Goal: Find contact information: Find contact information

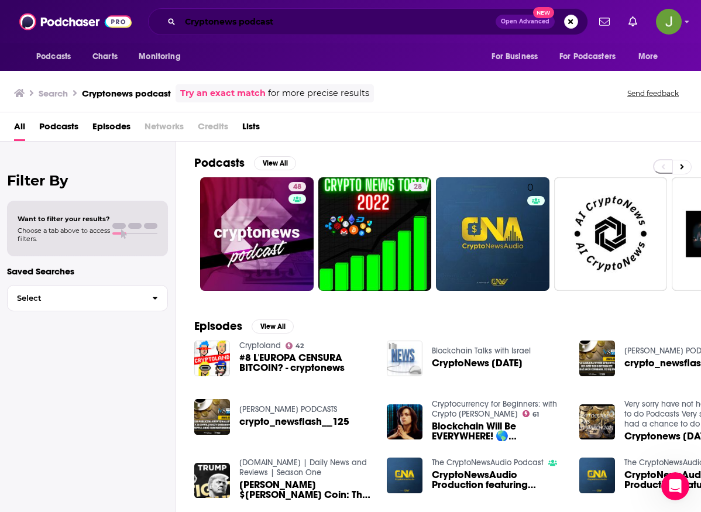
click at [295, 25] on input "Cryptonews podcast" at bounding box center [337, 21] width 315 height 19
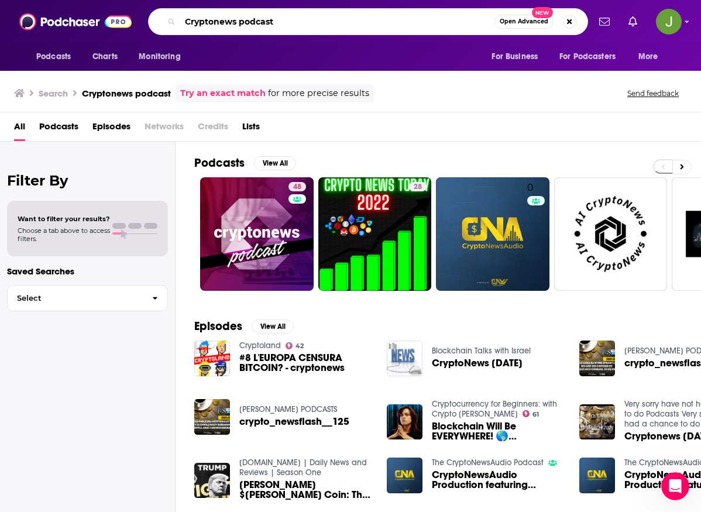
paste input "The Crypto Treasury Playbook with [PERSON_NAME]"
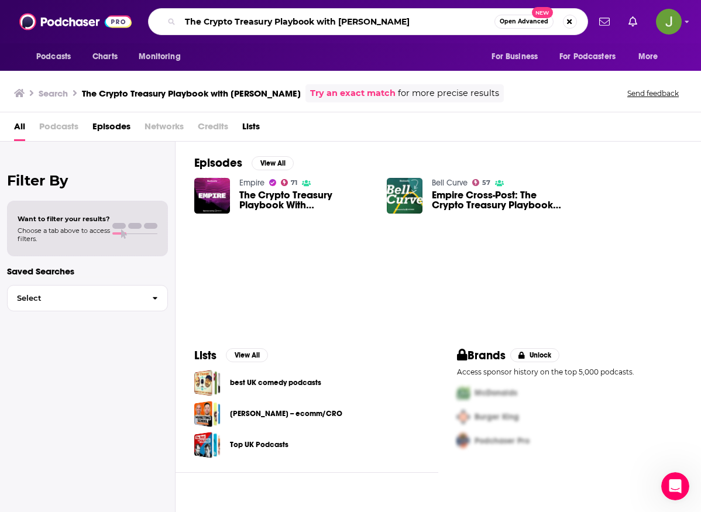
click at [331, 27] on input "The Crypto Treasury Playbook with [PERSON_NAME]" at bounding box center [337, 21] width 314 height 19
paste input "Around The Coi"
type input "Around The Coin"
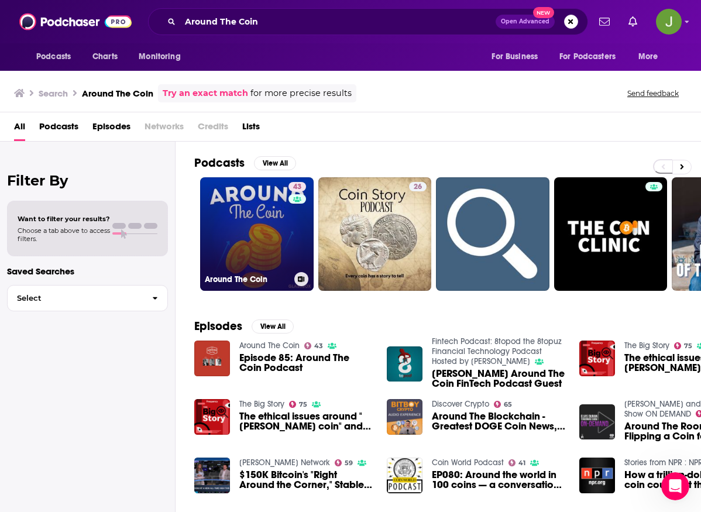
click at [266, 234] on link "43 Around The Coin" at bounding box center [256, 233] width 113 height 113
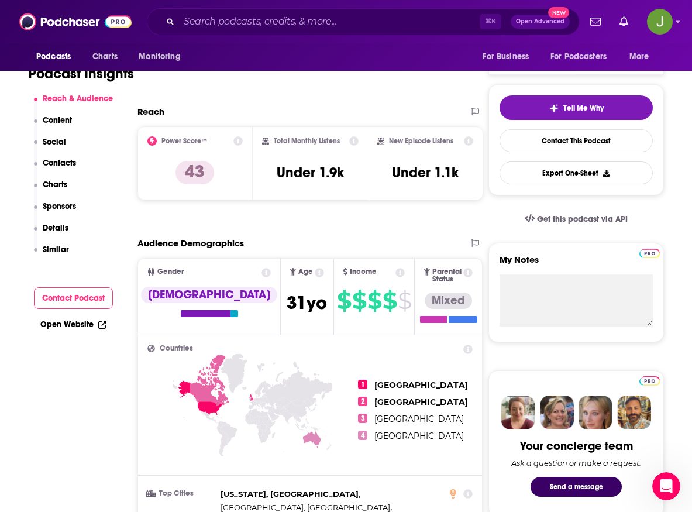
scroll to position [425, 0]
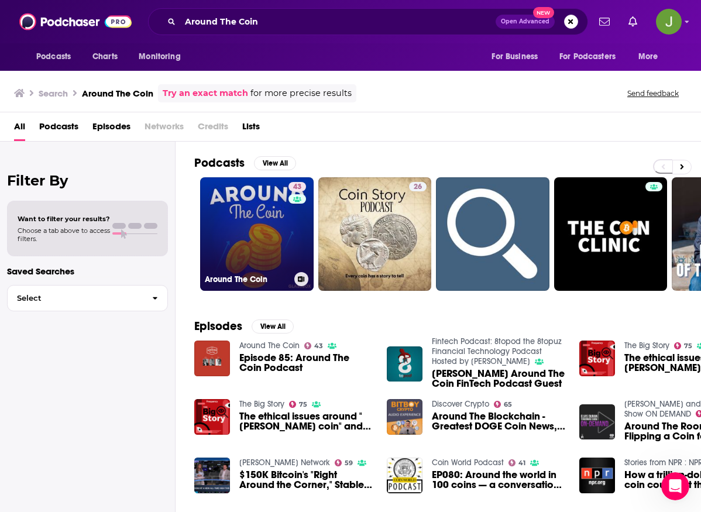
click at [291, 230] on div "43" at bounding box center [298, 227] width 20 height 90
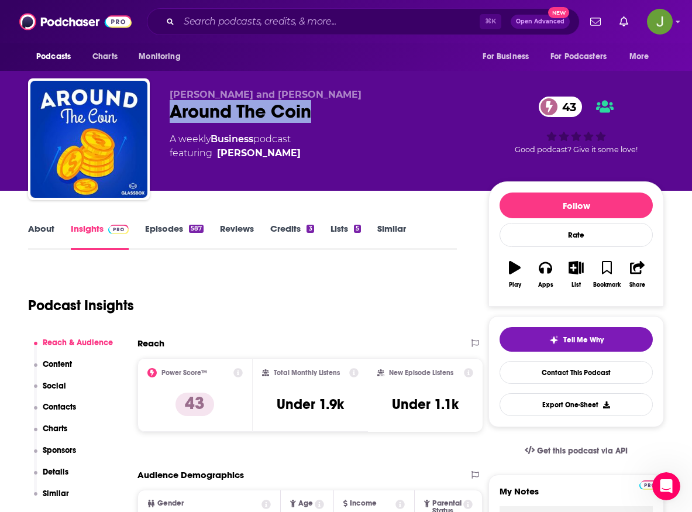
drag, startPoint x: 308, startPoint y: 117, endPoint x: 167, endPoint y: 118, distance: 141.5
click at [167, 118] on div "[PERSON_NAME] and [PERSON_NAME] Around The Coin 43 A weekly Business podcast fe…" at bounding box center [346, 141] width 636 height 126
copy h2 "Around The Coin"
click at [599, 361] on link "Contact This Podcast" at bounding box center [575, 372] width 153 height 23
click at [588, 361] on link "Contact This Podcast" at bounding box center [575, 372] width 153 height 23
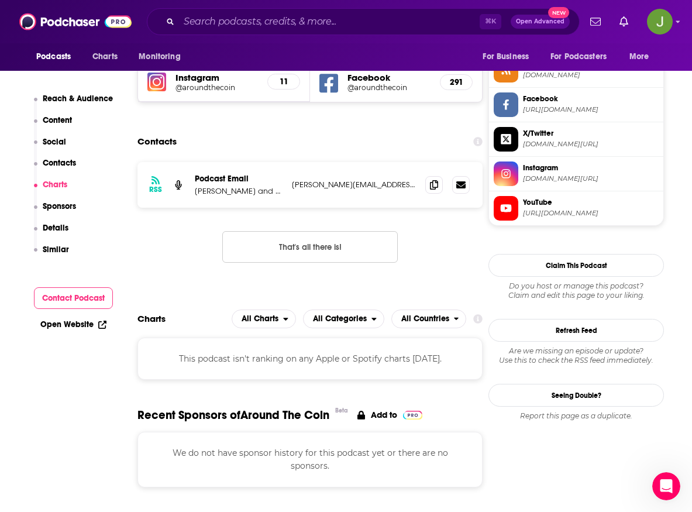
scroll to position [1061, 0]
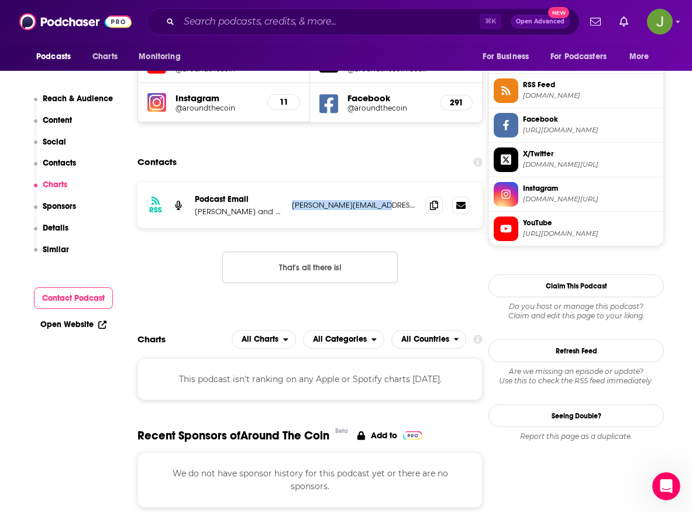
drag, startPoint x: 288, startPoint y: 180, endPoint x: 385, endPoint y: 183, distance: 97.7
click at [385, 183] on div "RSS Podcast Email [PERSON_NAME] and [PERSON_NAME] [PERSON_NAME][EMAIL_ADDRESS][…" at bounding box center [309, 205] width 345 height 46
copy p "[PERSON_NAME][EMAIL_ADDRESS][DOMAIN_NAME]"
click at [259, 206] on p "[PERSON_NAME] and [PERSON_NAME]" at bounding box center [239, 211] width 88 height 10
drag, startPoint x: 256, startPoint y: 187, endPoint x: 287, endPoint y: 189, distance: 30.5
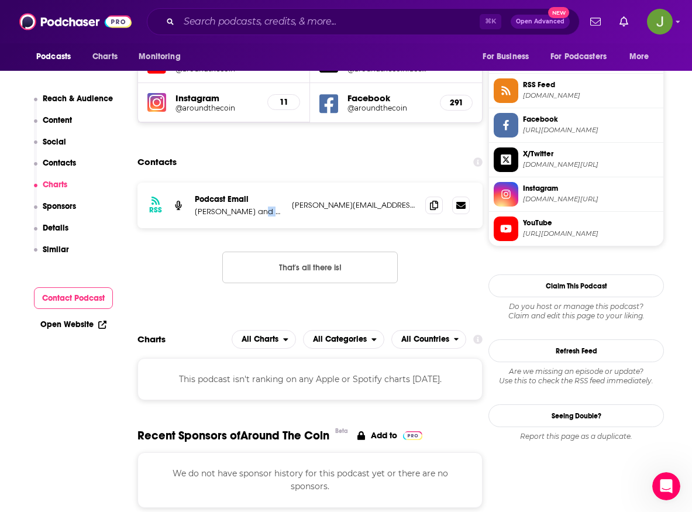
click at [287, 189] on div "RSS Podcast Email [PERSON_NAME] and [PERSON_NAME] [PERSON_NAME][EMAIL_ADDRESS][…" at bounding box center [309, 205] width 345 height 46
copy p "[PERSON_NAME]"
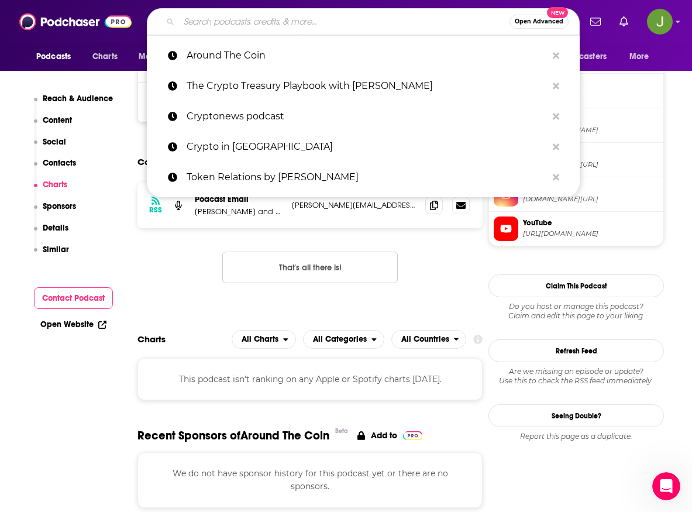
click at [294, 26] on input "Search podcasts, credits, & more..." at bounding box center [344, 21] width 330 height 19
paste input "Crypto Treasury Playbook"
type input "Crypto Treasury Playbook"
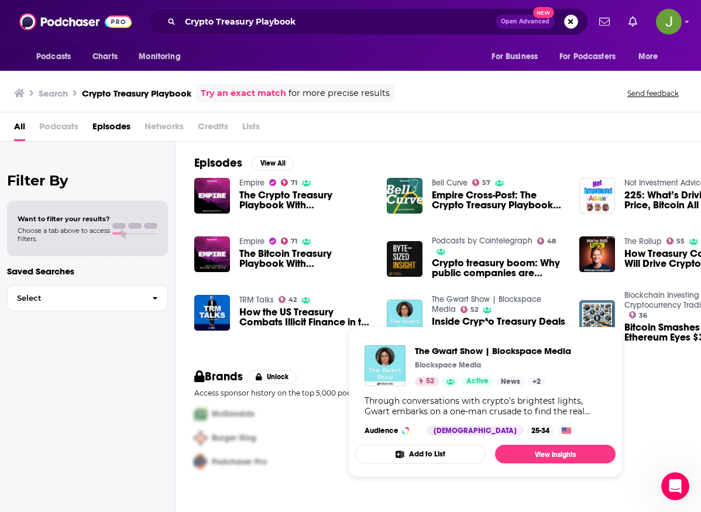
click at [442, 301] on link "The Gwart Show | Blockspace Media" at bounding box center [486, 304] width 109 height 20
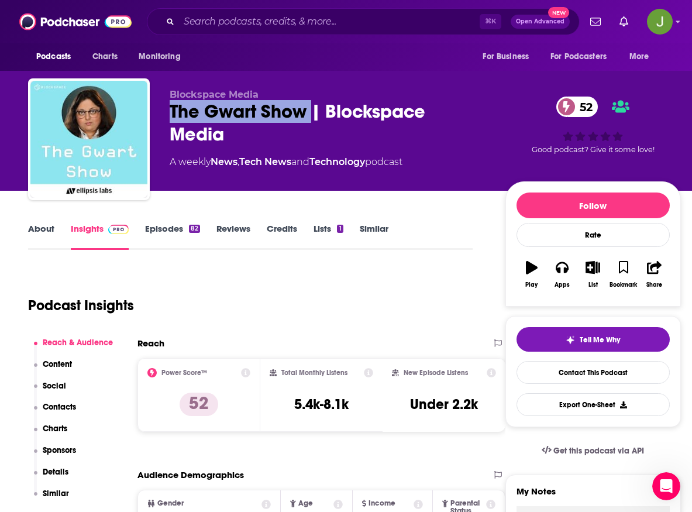
drag, startPoint x: 171, startPoint y: 111, endPoint x: 313, endPoint y: 120, distance: 141.8
click at [313, 120] on div "The Gwart Show | Blockspace Media 52" at bounding box center [328, 123] width 317 height 46
copy h2 "The Gwart Show"
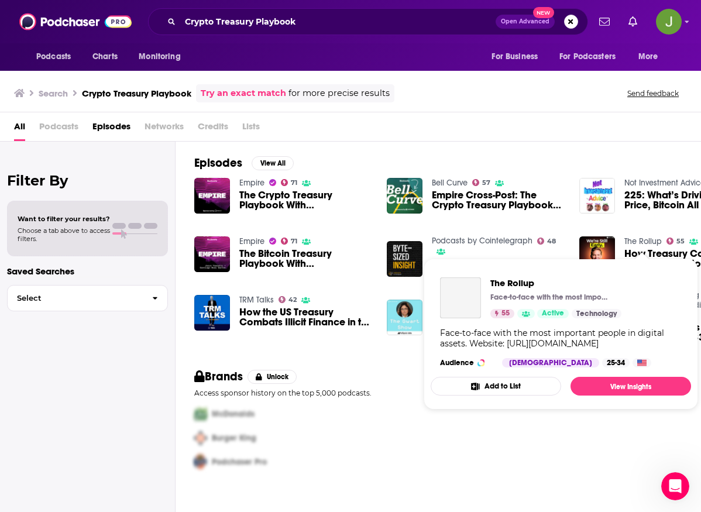
click at [637, 243] on link "The Rollup" at bounding box center [642, 241] width 37 height 10
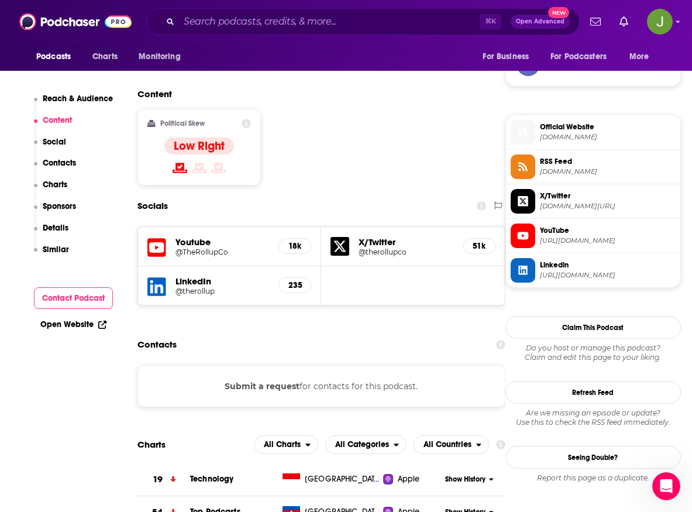
scroll to position [529, 0]
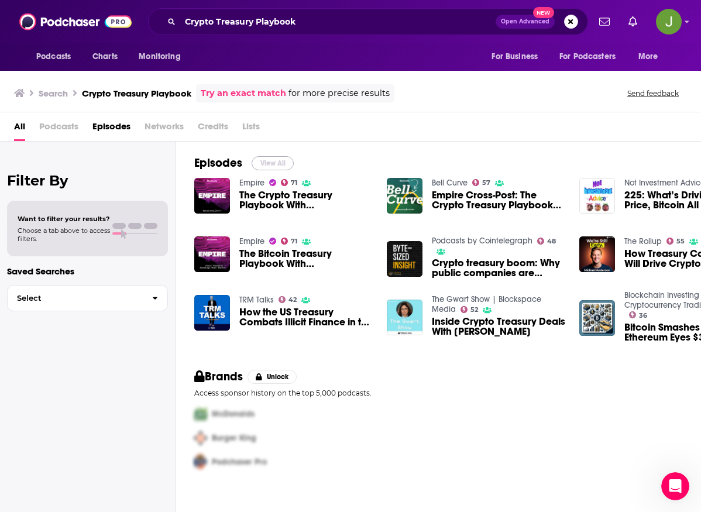
click at [269, 165] on button "View All" at bounding box center [272, 163] width 42 height 14
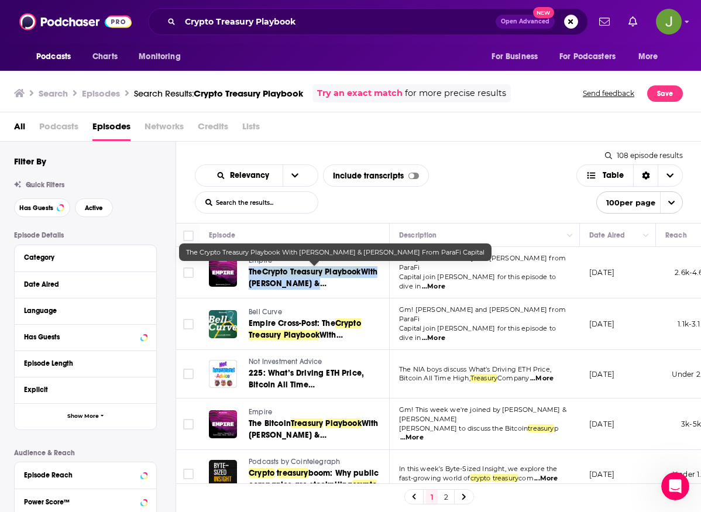
click at [325, 274] on span "Crypto Treasury Playbook" at bounding box center [311, 272] width 99 height 10
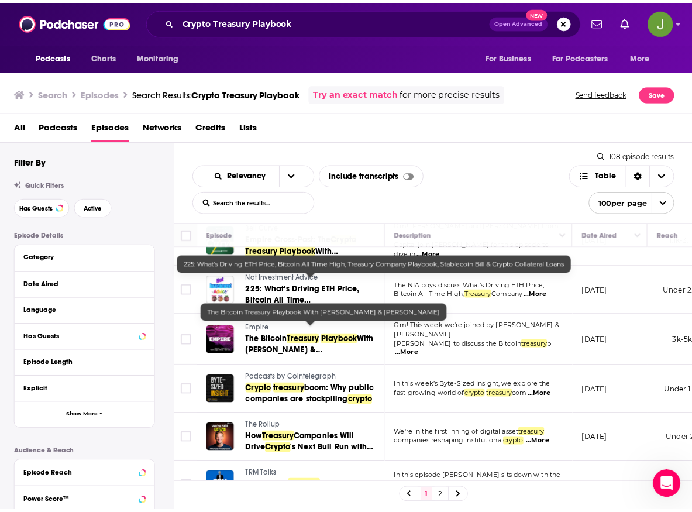
scroll to position [84, 0]
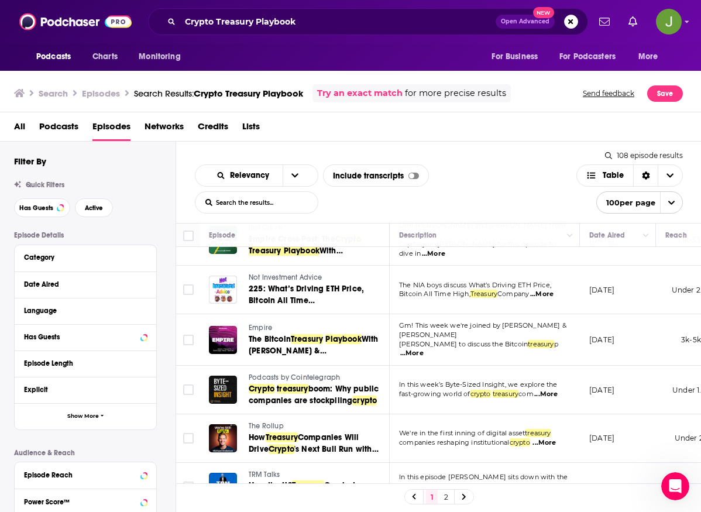
click at [275, 373] on span "Podcasts by Cointelegraph" at bounding box center [294, 377] width 91 height 8
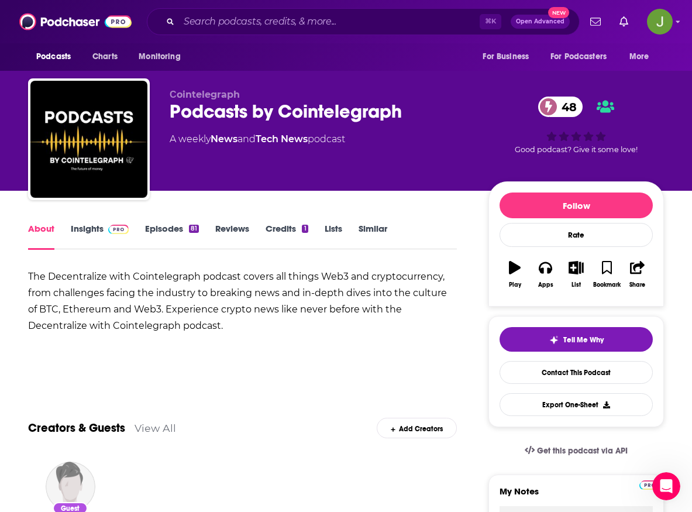
click at [181, 229] on link "Episodes 81" at bounding box center [172, 236] width 54 height 27
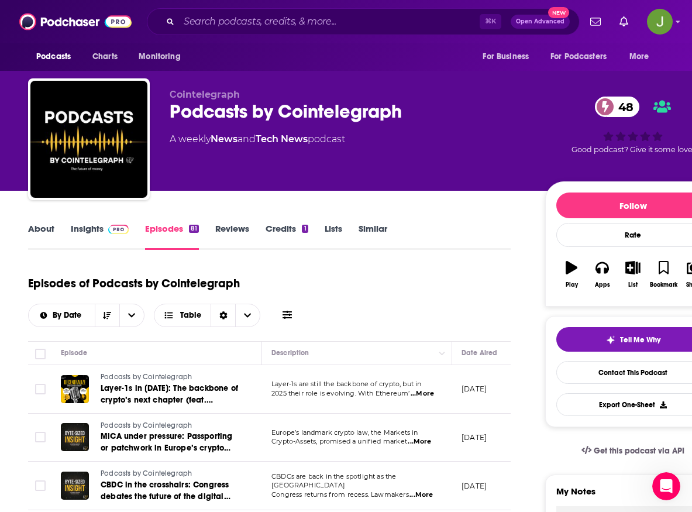
click at [88, 228] on link "Insights" at bounding box center [100, 236] width 58 height 27
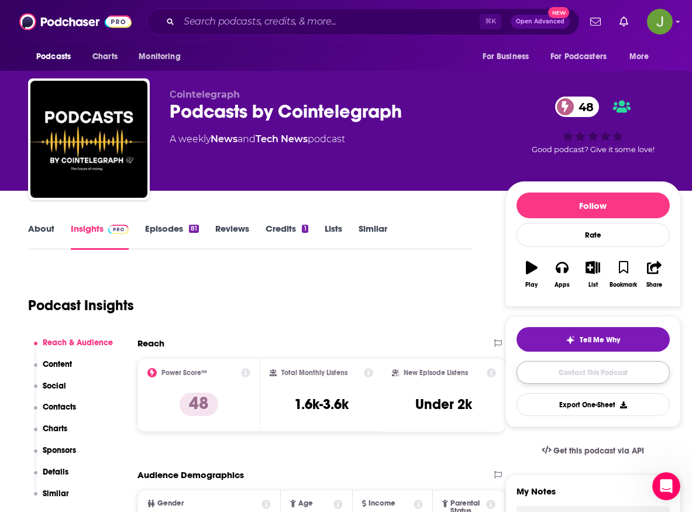
click at [586, 373] on link "Contact This Podcast" at bounding box center [592, 372] width 153 height 23
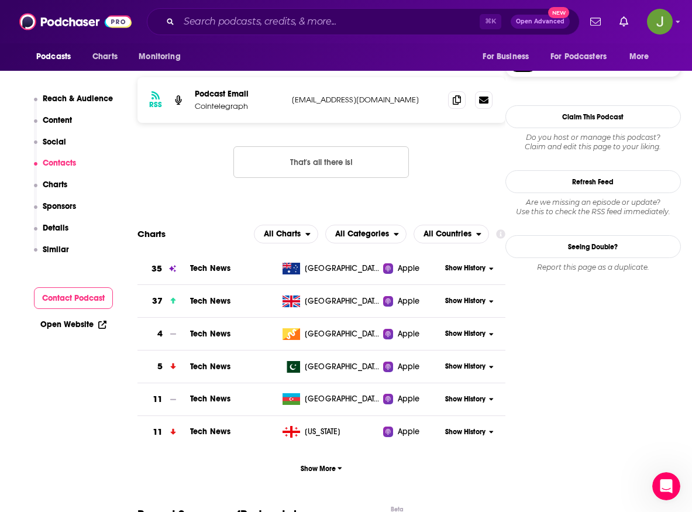
scroll to position [927, 0]
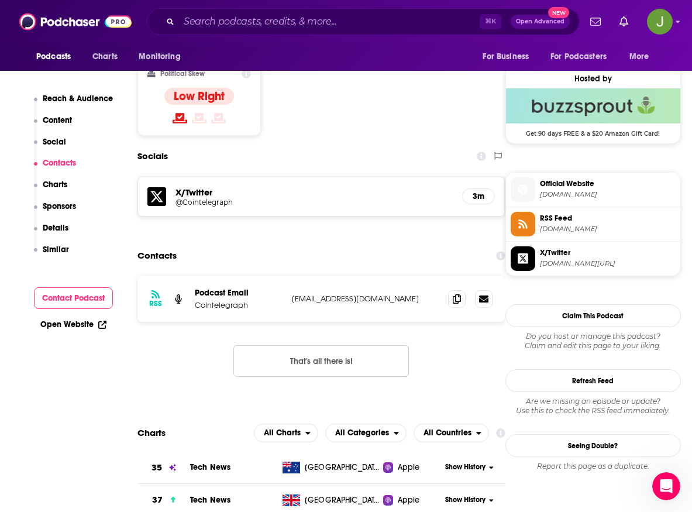
click at [245, 300] on p "Cointelegraph" at bounding box center [239, 305] width 88 height 10
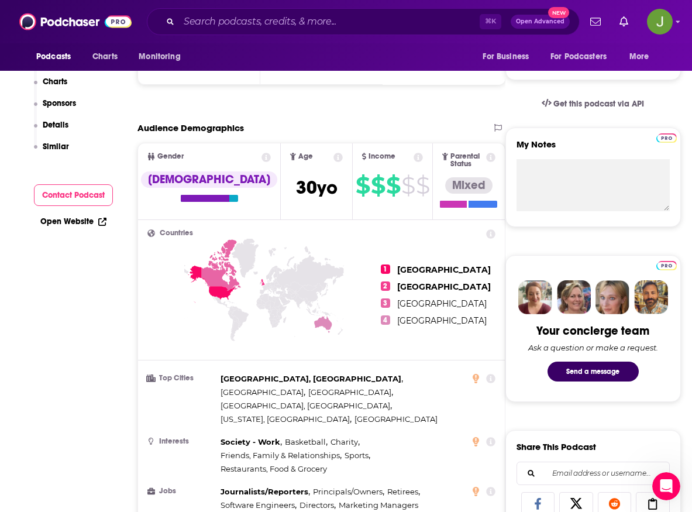
scroll to position [0, 0]
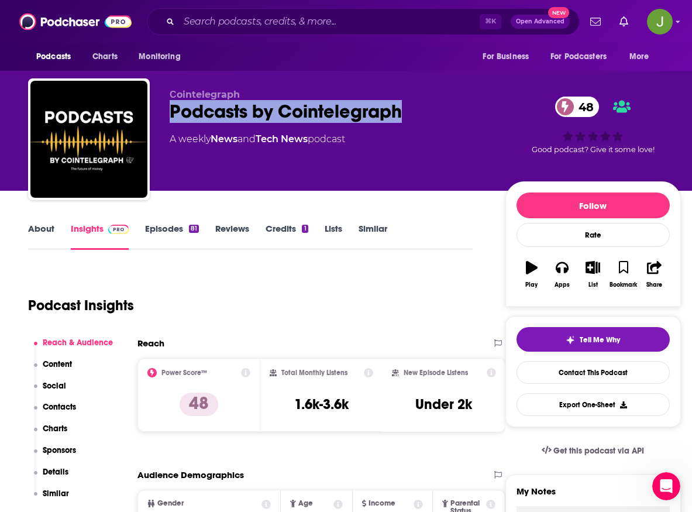
drag, startPoint x: 169, startPoint y: 113, endPoint x: 400, endPoint y: 122, distance: 231.2
click at [400, 122] on div "Сointelegraph Podcasts by Cointelegraph 48 A weekly News and Tech News podcast …" at bounding box center [354, 141] width 653 height 126
copy h2 "Podcasts by Cointelegraph"
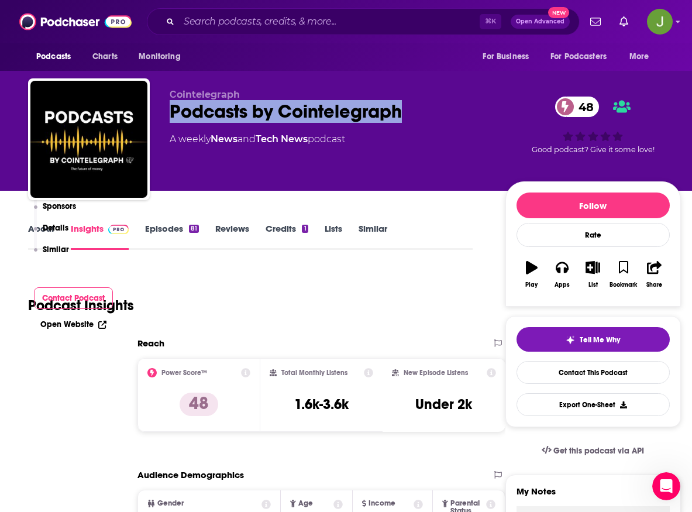
scroll to position [316, 0]
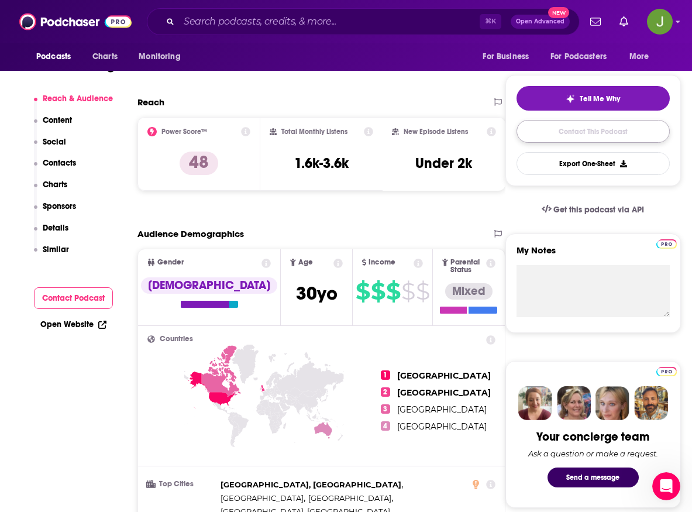
click at [595, 137] on link "Contact This Podcast" at bounding box center [592, 131] width 153 height 23
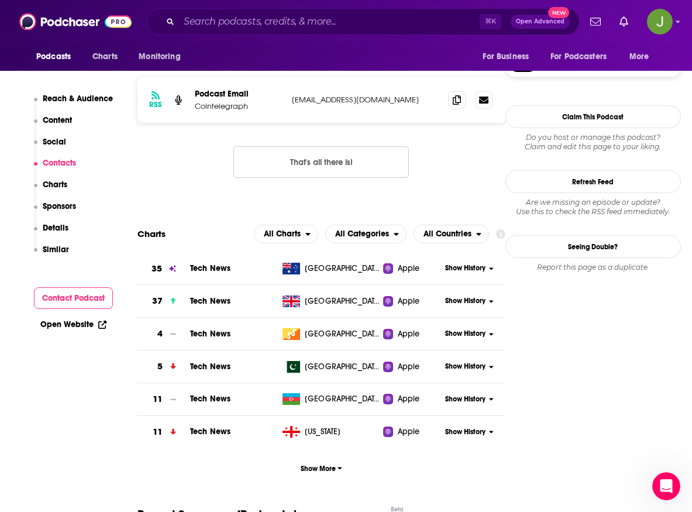
scroll to position [900, 0]
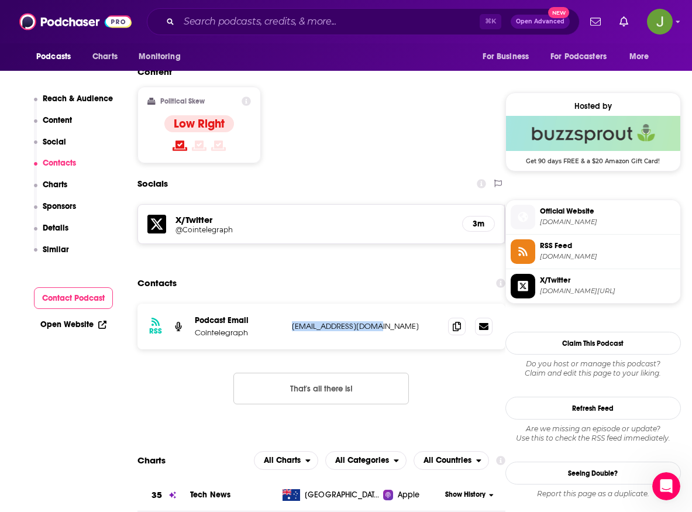
drag, startPoint x: 379, startPoint y: 281, endPoint x: 291, endPoint y: 284, distance: 87.8
click at [292, 321] on p "[EMAIL_ADDRESS][DOMAIN_NAME]" at bounding box center [365, 326] width 147 height 10
copy p "[EMAIL_ADDRESS][DOMAIN_NAME]"
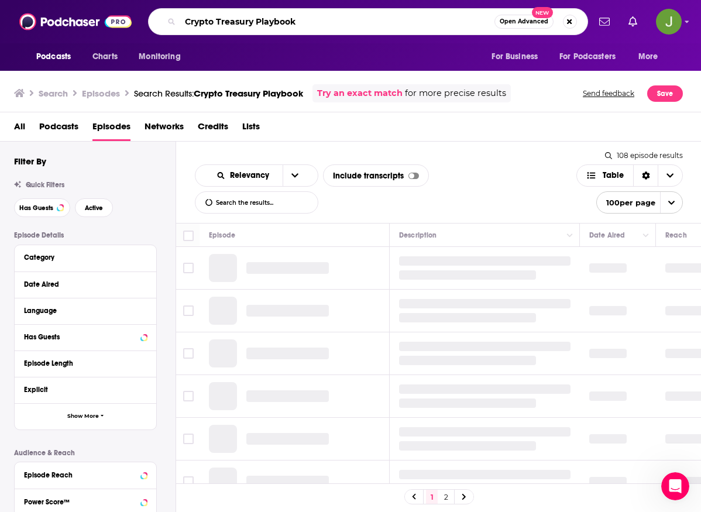
click at [349, 25] on input "Crypto Treasury Playbook" at bounding box center [337, 21] width 314 height 19
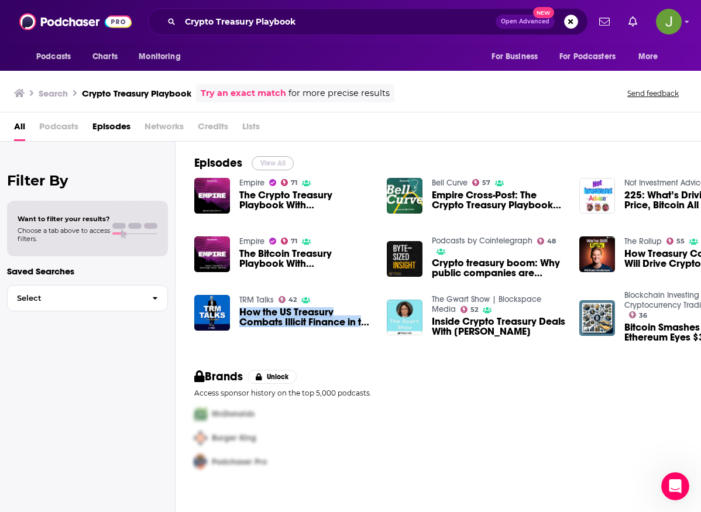
click at [276, 165] on button "View All" at bounding box center [272, 163] width 42 height 14
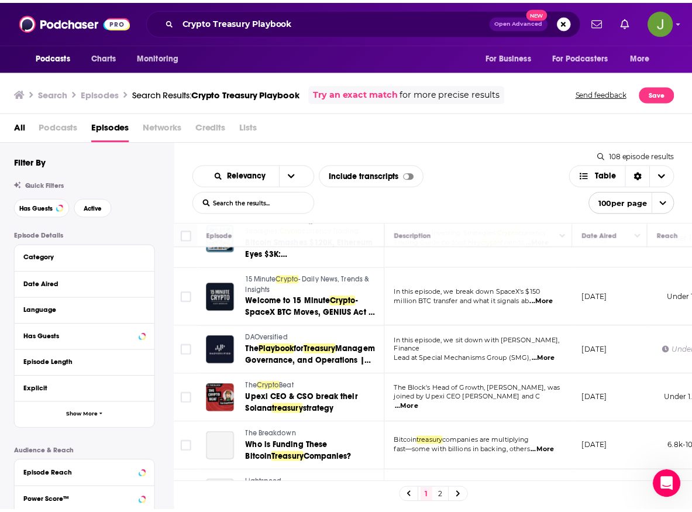
scroll to position [467, 0]
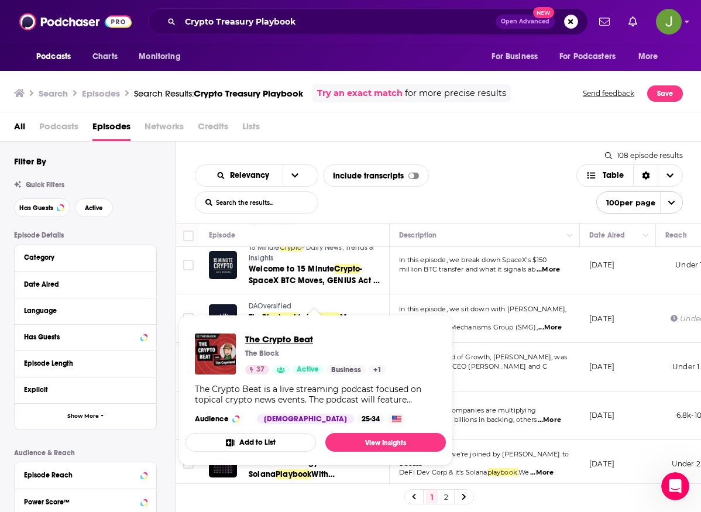
click at [290, 341] on span "The Crypto Beat" at bounding box center [315, 338] width 141 height 11
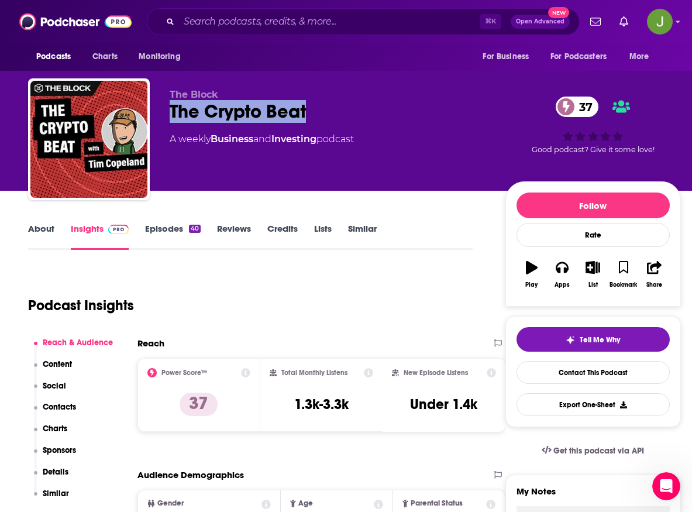
drag, startPoint x: 173, startPoint y: 116, endPoint x: 315, endPoint y: 119, distance: 142.7
click at [315, 119] on div "The Crypto Beat 37" at bounding box center [328, 111] width 317 height 23
copy h2 "The Crypto Beat"
click at [584, 375] on link "Contact This Podcast" at bounding box center [592, 372] width 153 height 23
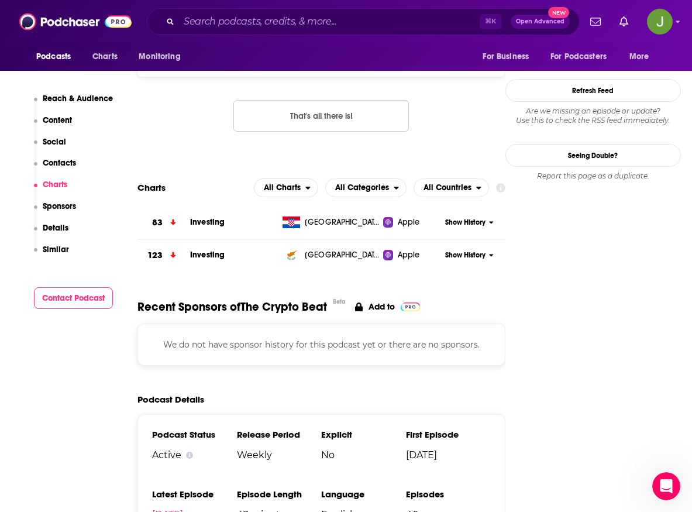
scroll to position [846, 0]
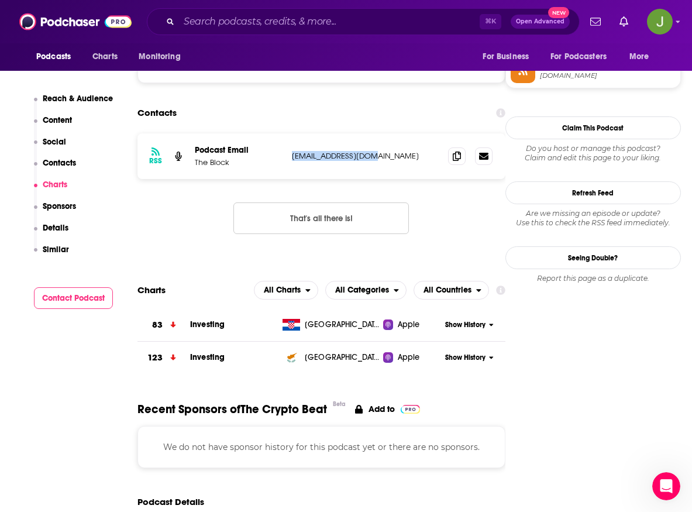
drag, startPoint x: 375, startPoint y: 159, endPoint x: 287, endPoint y: 160, distance: 88.3
click at [287, 160] on div "RSS Podcast Email The Block [EMAIL_ADDRESS][DOMAIN_NAME] [EMAIL_ADDRESS][DOMAIN…" at bounding box center [321, 156] width 368 height 46
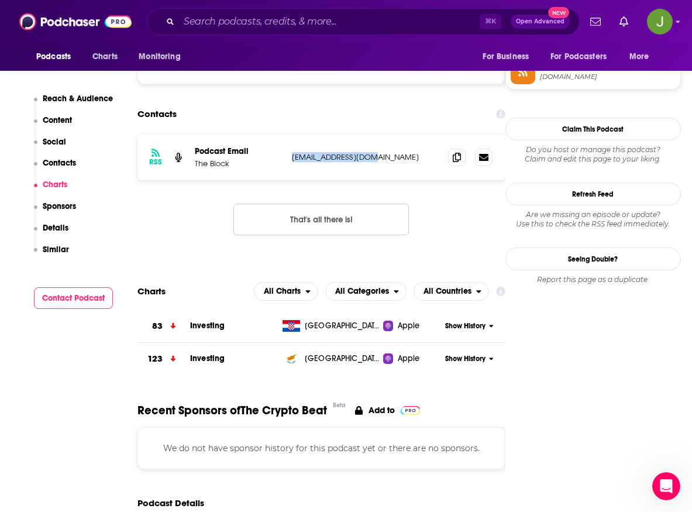
scroll to position [843, 0]
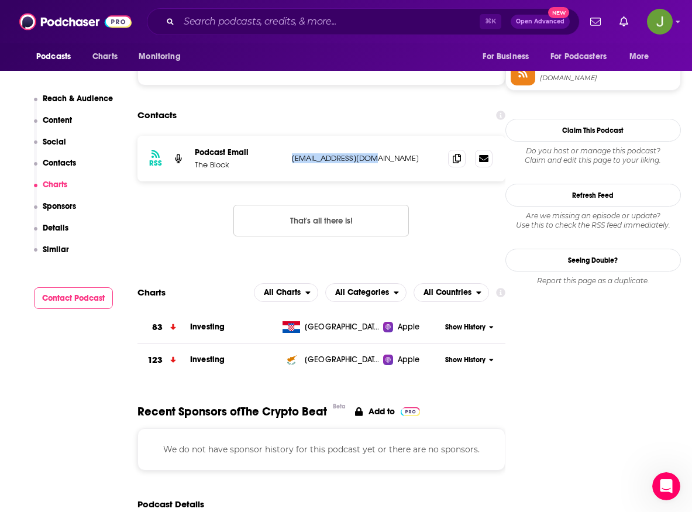
copy div "[EMAIL_ADDRESS][DOMAIN_NAME]"
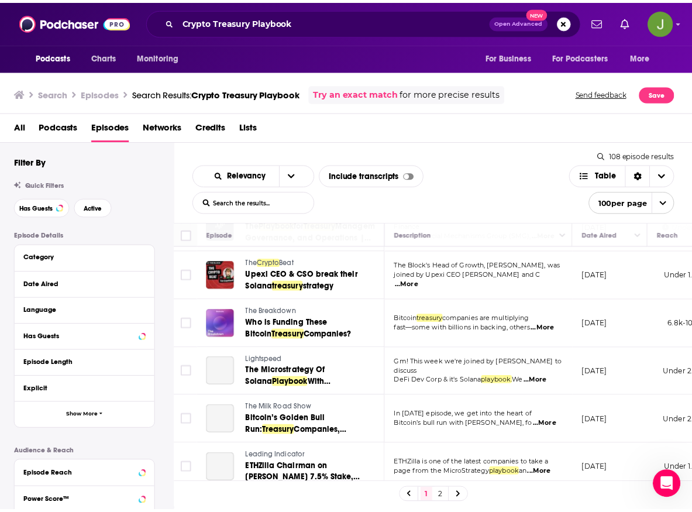
scroll to position [563, 0]
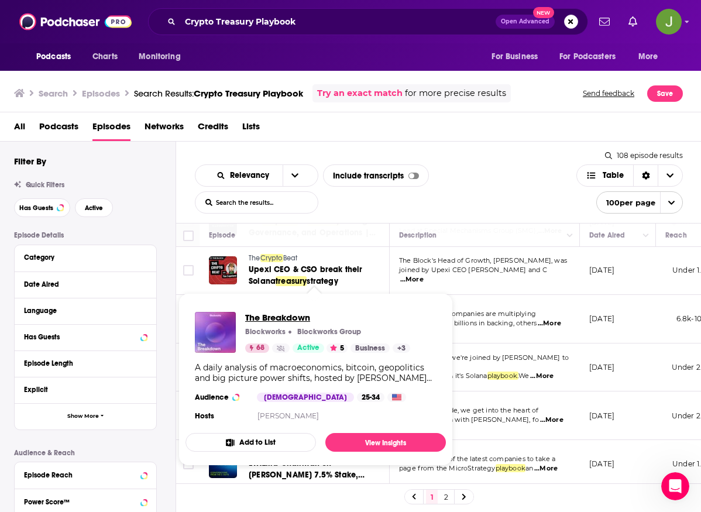
click at [272, 316] on span "The Breakdown" at bounding box center [327, 317] width 165 height 11
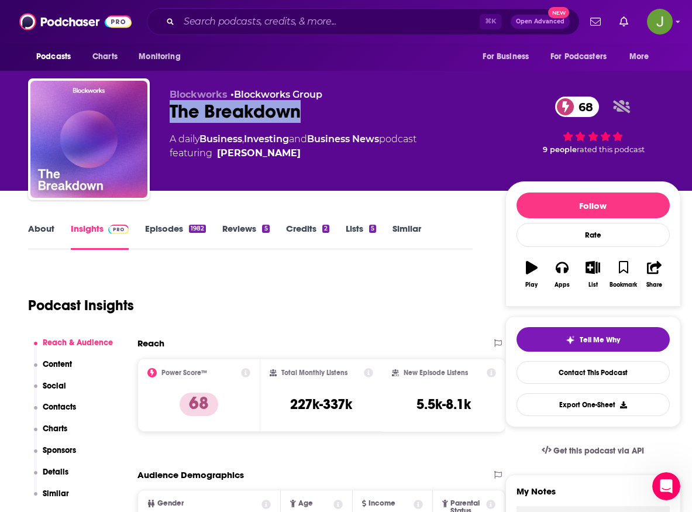
drag, startPoint x: 169, startPoint y: 111, endPoint x: 302, endPoint y: 119, distance: 133.0
click at [302, 119] on div "Blockworks • Blockworks Group The Breakdown 68 A daily Business , Investing and…" at bounding box center [354, 141] width 653 height 126
copy h2 "The Breakdown"
click at [596, 381] on link "Contact This Podcast" at bounding box center [592, 372] width 153 height 23
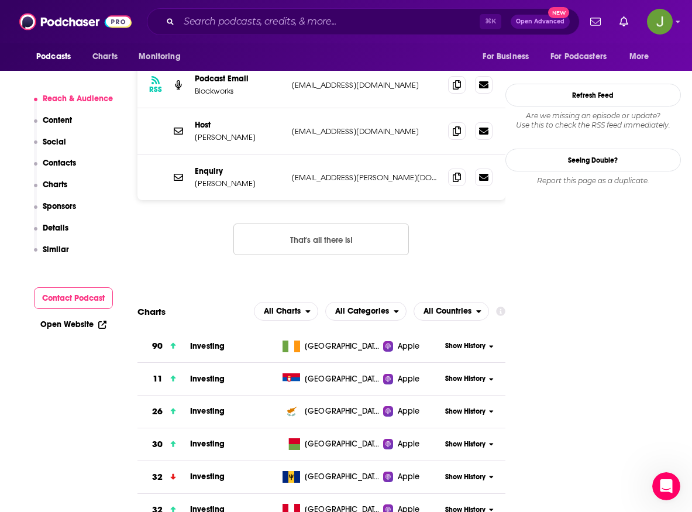
scroll to position [978, 0]
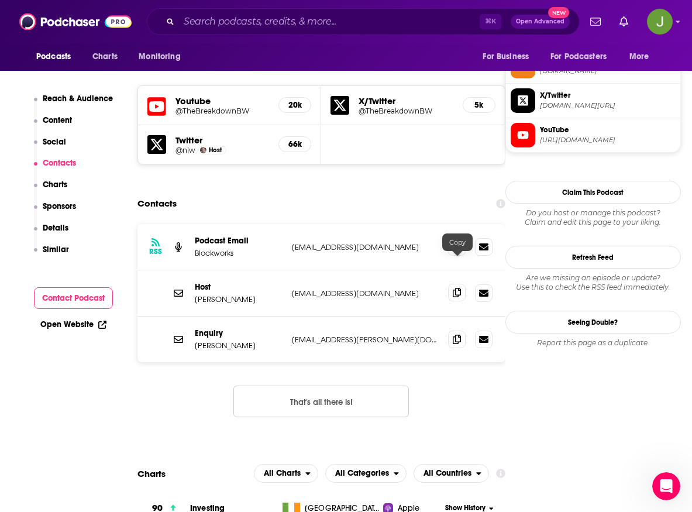
click at [454, 288] on icon at bounding box center [457, 292] width 8 height 9
drag, startPoint x: 270, startPoint y: 270, endPoint x: 195, endPoint y: 271, distance: 74.9
click at [195, 294] on p "[PERSON_NAME]" at bounding box center [239, 299] width 88 height 10
copy p "[PERSON_NAME]"
click at [455, 334] on icon at bounding box center [457, 338] width 8 height 9
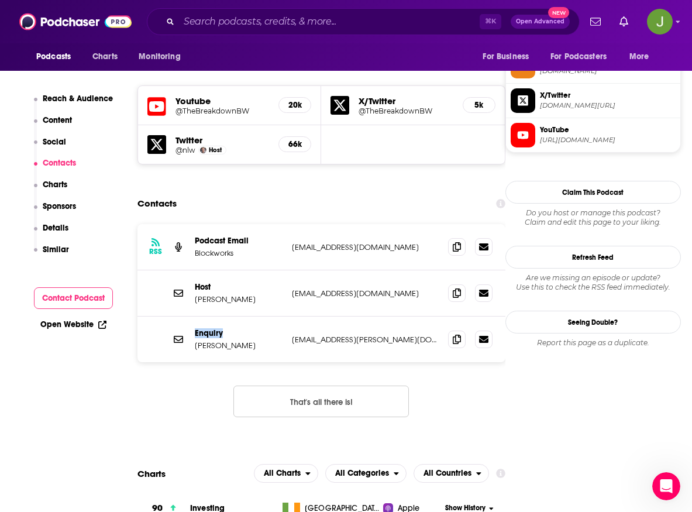
drag, startPoint x: 226, startPoint y: 304, endPoint x: 188, endPoint y: 314, distance: 40.0
click at [193, 316] on div "Enquiry [PERSON_NAME] [EMAIL_ADDRESS][PERSON_NAME][DOMAIN_NAME] [EMAIL_ADDRESS]…" at bounding box center [321, 339] width 368 height 46
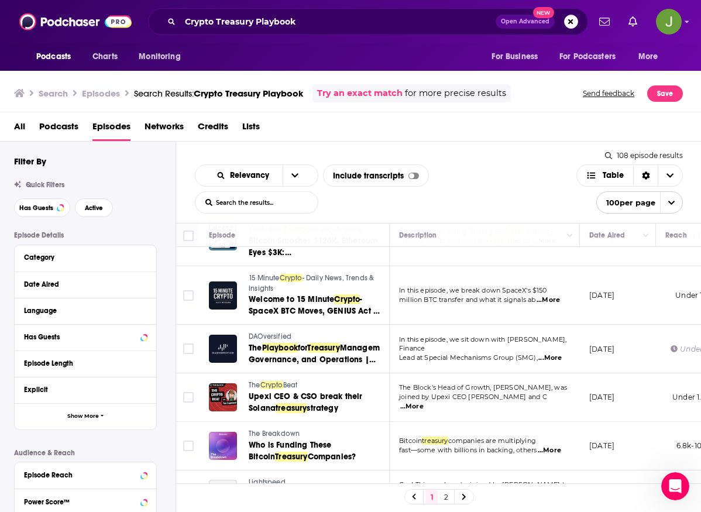
scroll to position [453, 0]
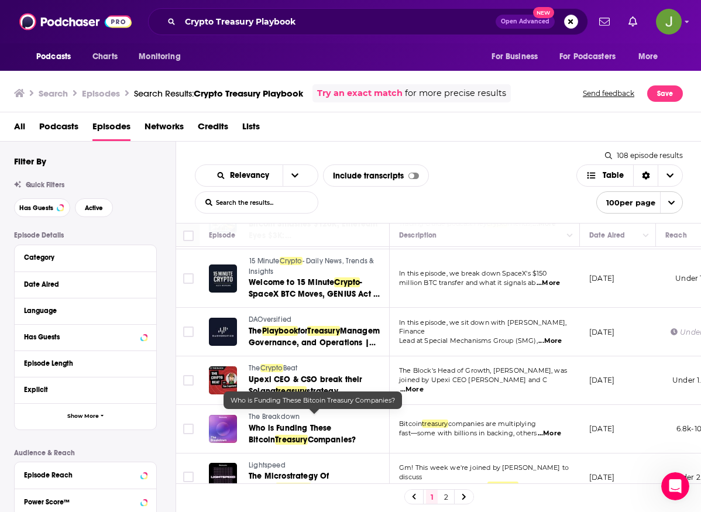
click at [460, 174] on div "Relevancy List Search Input Search the results... Include transcripts Table" at bounding box center [385, 188] width 381 height 49
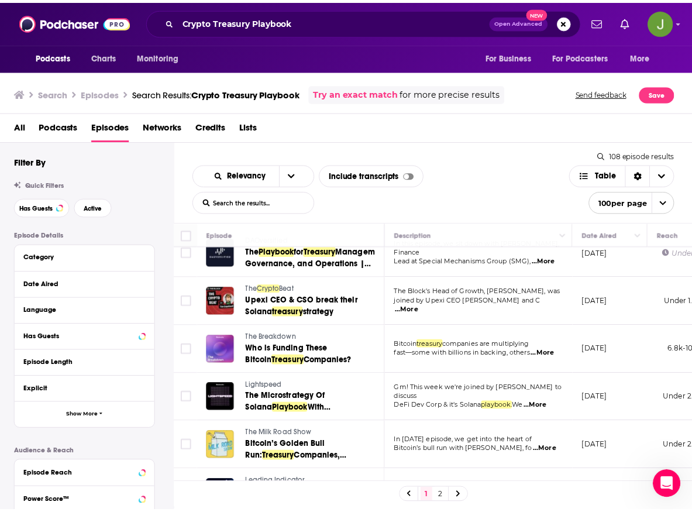
scroll to position [534, 0]
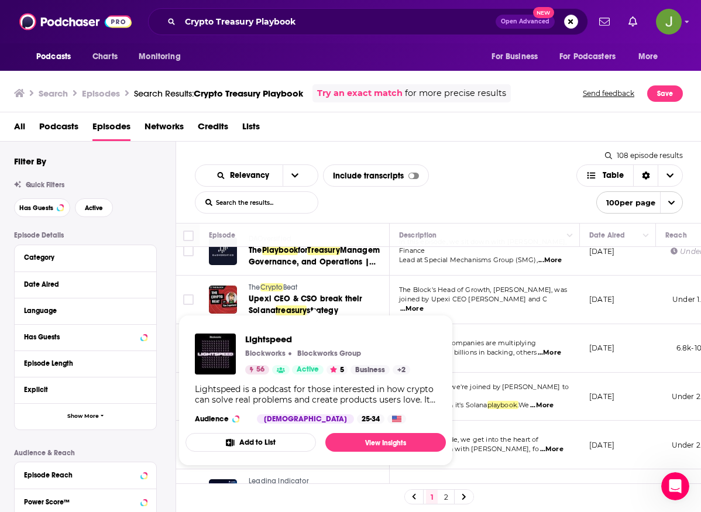
click at [271, 374] on div "Lightspeed Blockworks Blockworks Group 56 Active 5 Business + 2 Lightspeed is a…" at bounding box center [315, 378] width 260 height 109
click at [273, 340] on span "Lightspeed" at bounding box center [327, 338] width 165 height 11
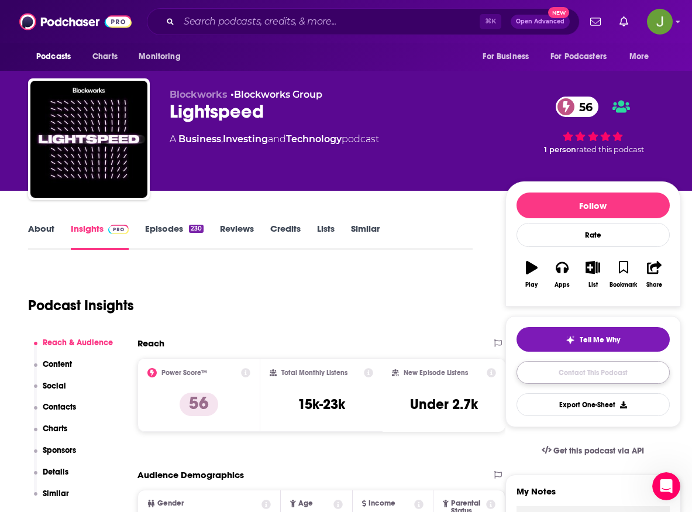
click at [592, 378] on link "Contact This Podcast" at bounding box center [592, 372] width 153 height 23
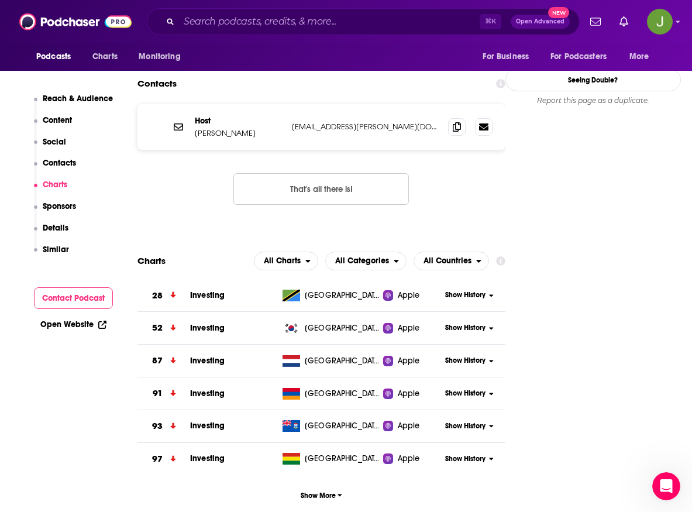
scroll to position [901, 0]
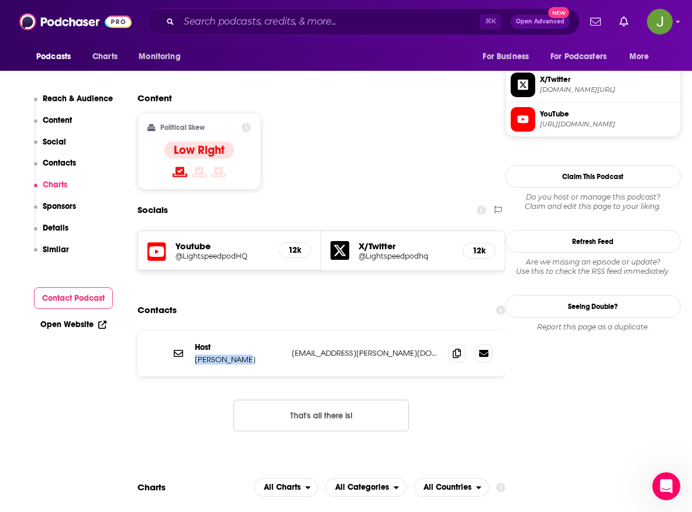
drag, startPoint x: 256, startPoint y: 288, endPoint x: 192, endPoint y: 291, distance: 63.8
click at [192, 330] on div "Host [PERSON_NAME] [EMAIL_ADDRESS][PERSON_NAME][DOMAIN_NAME] [DOMAIN_NAME][EMAI…" at bounding box center [321, 353] width 368 height 46
click at [463, 344] on span at bounding box center [457, 353] width 18 height 18
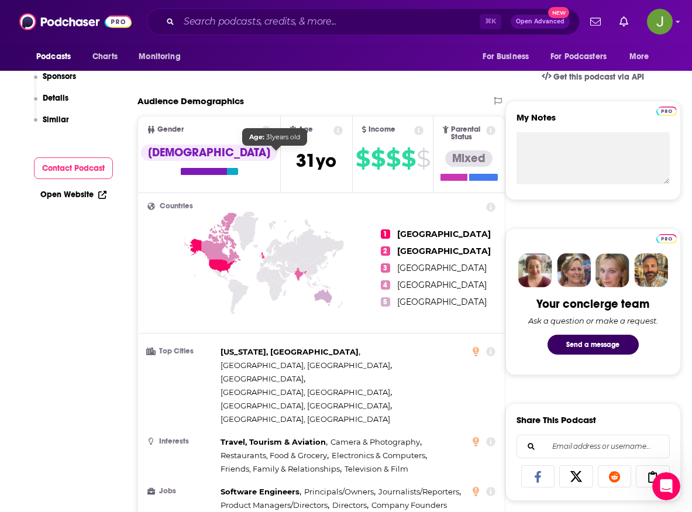
scroll to position [0, 0]
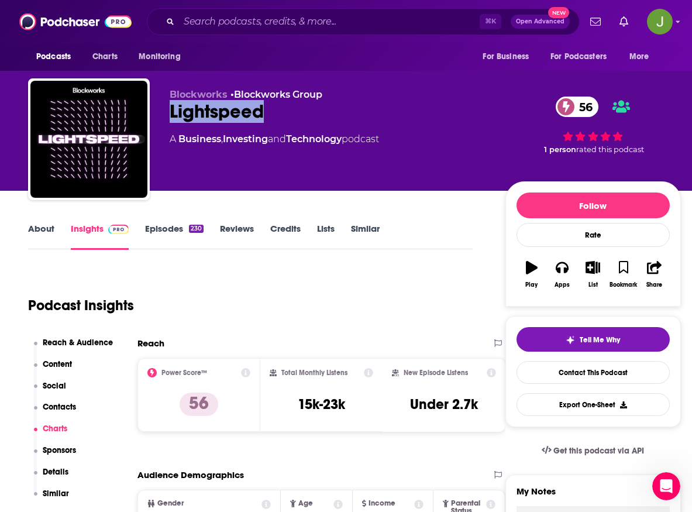
drag, startPoint x: 273, startPoint y: 115, endPoint x: 171, endPoint y: 116, distance: 101.8
click at [171, 116] on div "Lightspeed 56" at bounding box center [328, 111] width 317 height 23
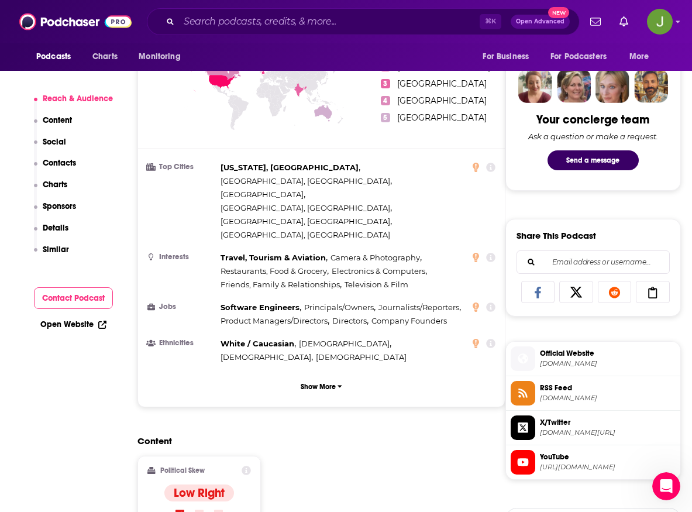
scroll to position [889, 0]
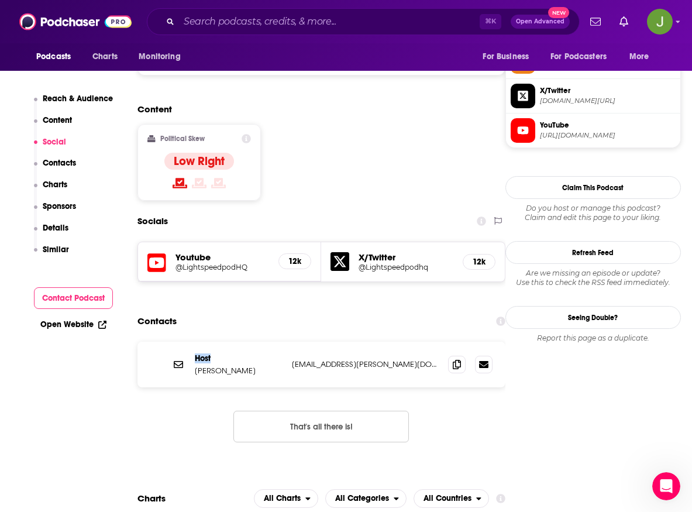
drag, startPoint x: 211, startPoint y: 287, endPoint x: 195, endPoint y: 288, distance: 15.9
click at [195, 353] on p "Host" at bounding box center [239, 358] width 88 height 10
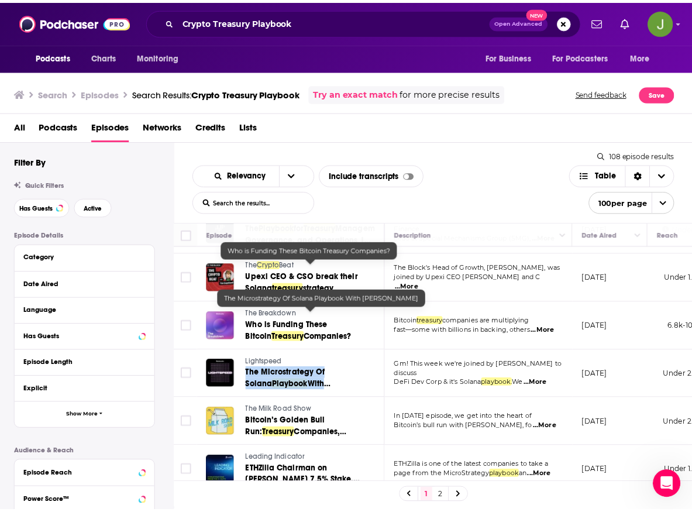
scroll to position [602, 0]
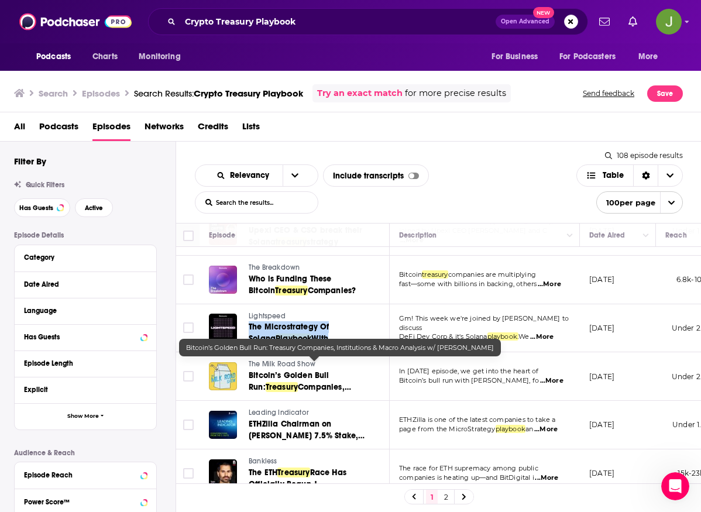
click at [277, 382] on span "Treasury" at bounding box center [281, 387] width 32 height 10
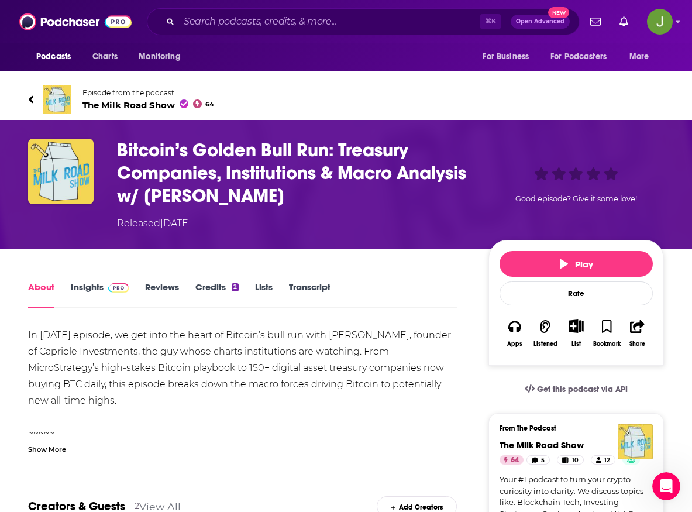
click at [116, 105] on span "The Milk Road Show 64" at bounding box center [148, 104] width 132 height 11
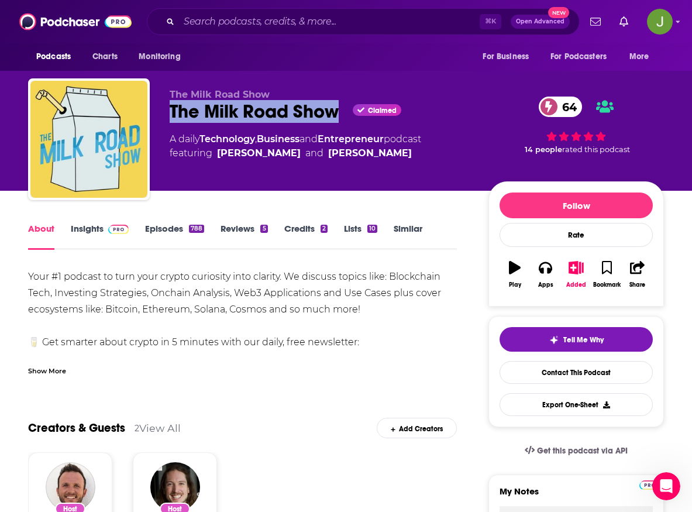
drag, startPoint x: 170, startPoint y: 107, endPoint x: 342, endPoint y: 122, distance: 172.5
click at [342, 122] on div "The Milk Road Show Claimed 64" at bounding box center [320, 111] width 300 height 23
click at [545, 371] on link "Contact This Podcast" at bounding box center [575, 372] width 153 height 23
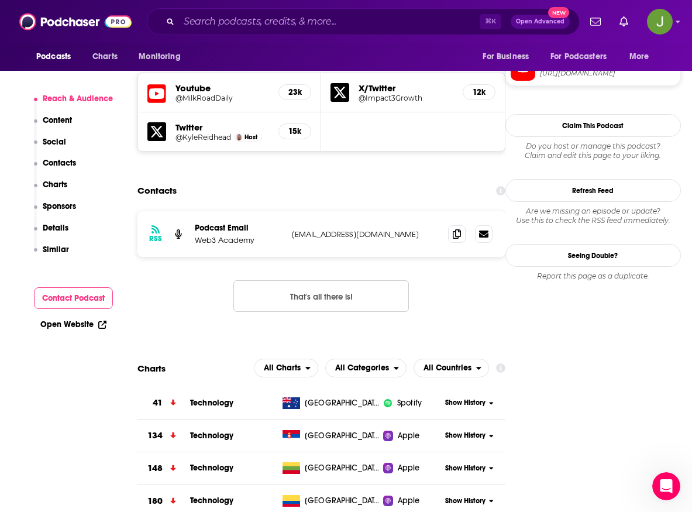
scroll to position [1024, 0]
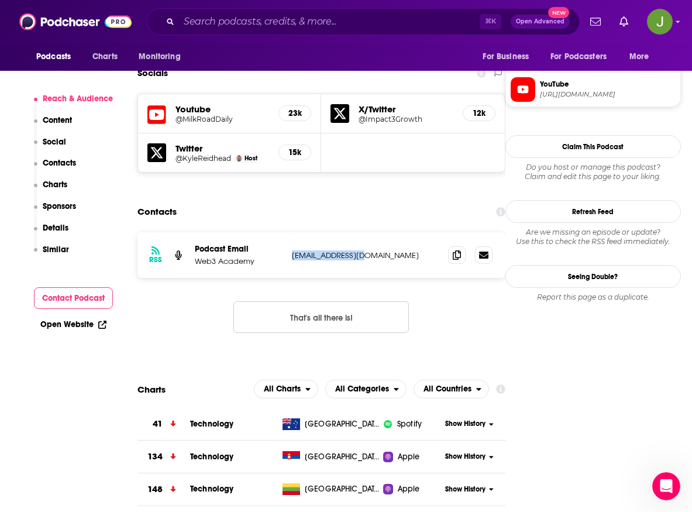
drag, startPoint x: 291, startPoint y: 198, endPoint x: 368, endPoint y: 198, distance: 77.2
click at [368, 232] on div "RSS Podcast Email Web3 Academy [EMAIL_ADDRESS][DOMAIN_NAME] [EMAIL_ADDRESS][DOM…" at bounding box center [321, 255] width 368 height 46
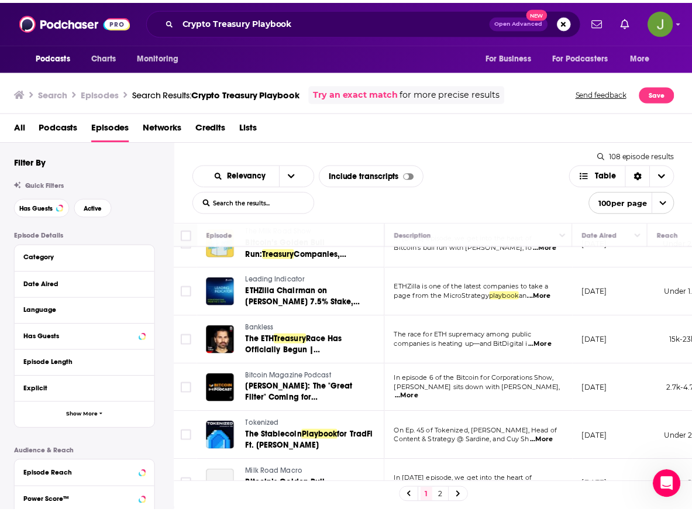
scroll to position [753, 0]
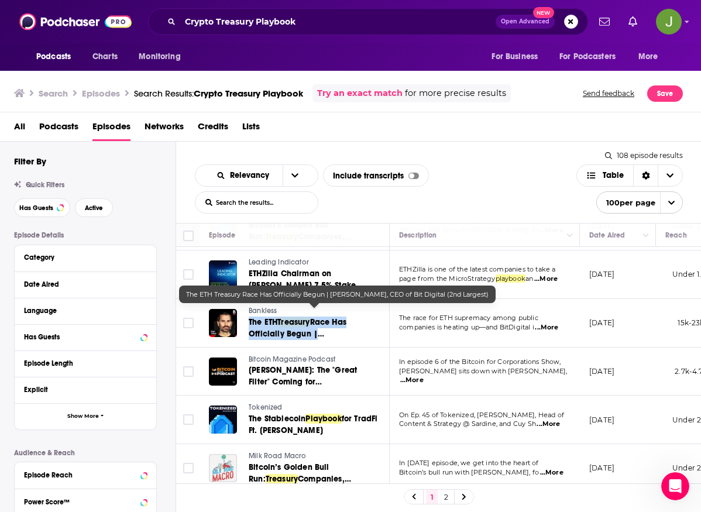
drag, startPoint x: 306, startPoint y: 319, endPoint x: 287, endPoint y: 318, distance: 19.4
click at [287, 317] on span "Treasury" at bounding box center [293, 322] width 32 height 10
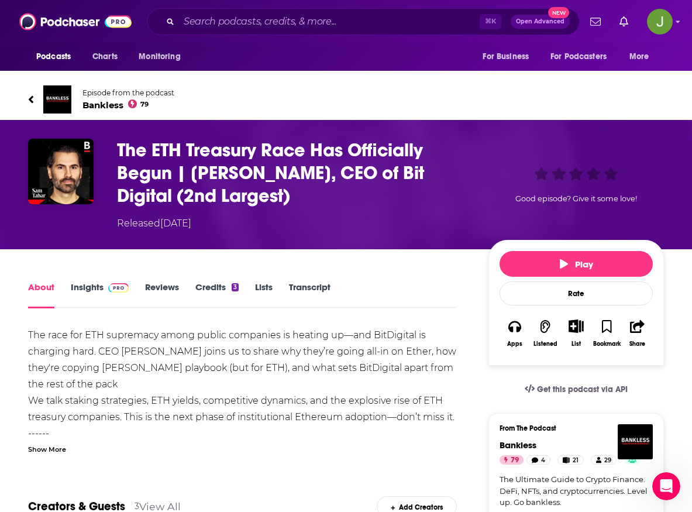
click at [108, 108] on span "Bankless 79" at bounding box center [128, 104] width 92 height 11
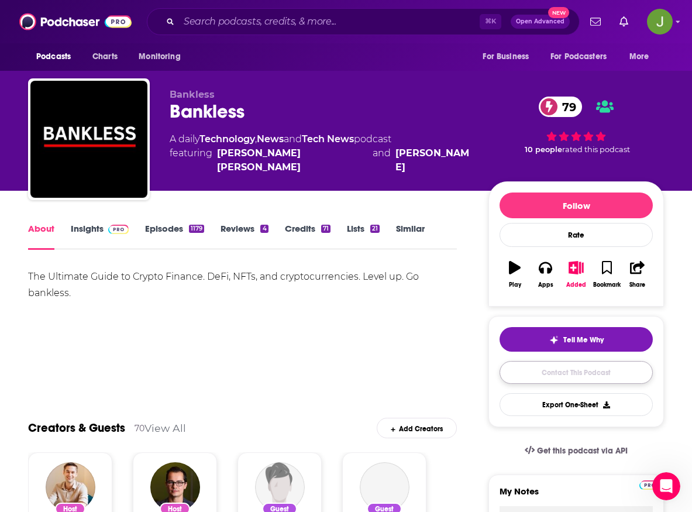
click at [605, 379] on link "Contact This Podcast" at bounding box center [575, 372] width 153 height 23
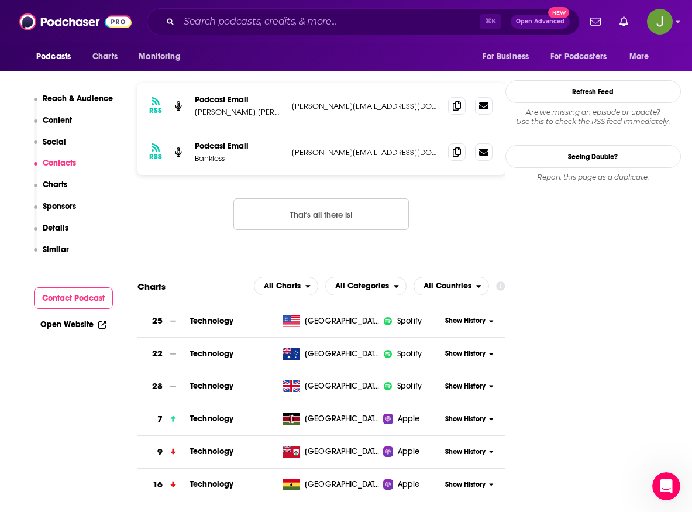
scroll to position [1005, 0]
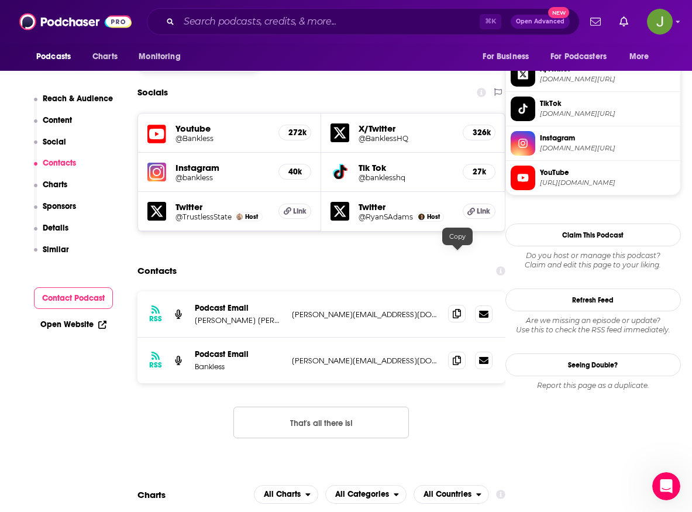
click at [456, 309] on icon at bounding box center [457, 313] width 8 height 9
drag, startPoint x: 261, startPoint y: 264, endPoint x: 195, endPoint y: 261, distance: 65.6
click at [195, 315] on p "[PERSON_NAME] [PERSON_NAME]" at bounding box center [239, 320] width 88 height 10
drag, startPoint x: 247, startPoint y: 297, endPoint x: 194, endPoint y: 299, distance: 53.2
click at [194, 337] on div "RSS Podcast Email Bankless [PERSON_NAME][EMAIL_ADDRESS][DOMAIN_NAME] [PERSON_NA…" at bounding box center [321, 360] width 368 height 46
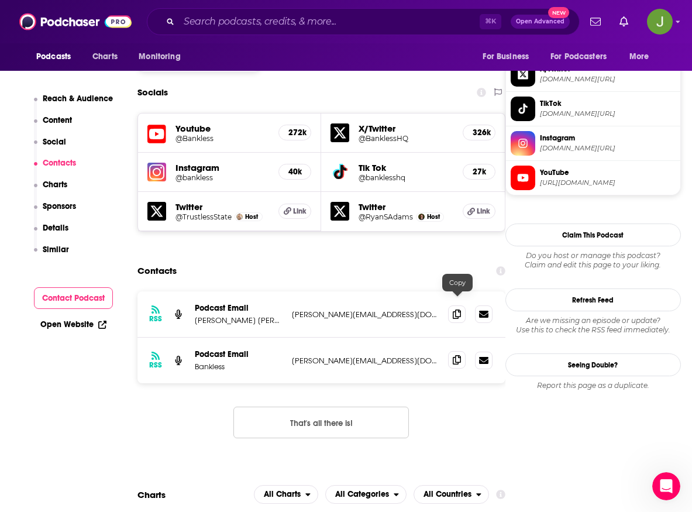
click at [458, 351] on span at bounding box center [457, 360] width 18 height 18
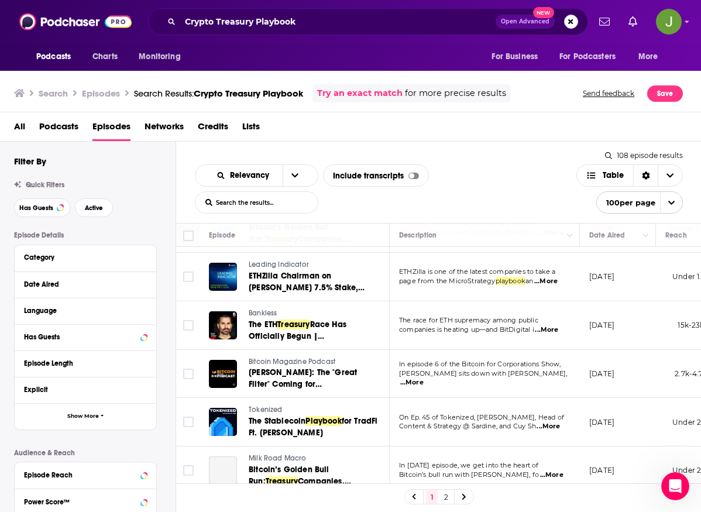
scroll to position [760, 0]
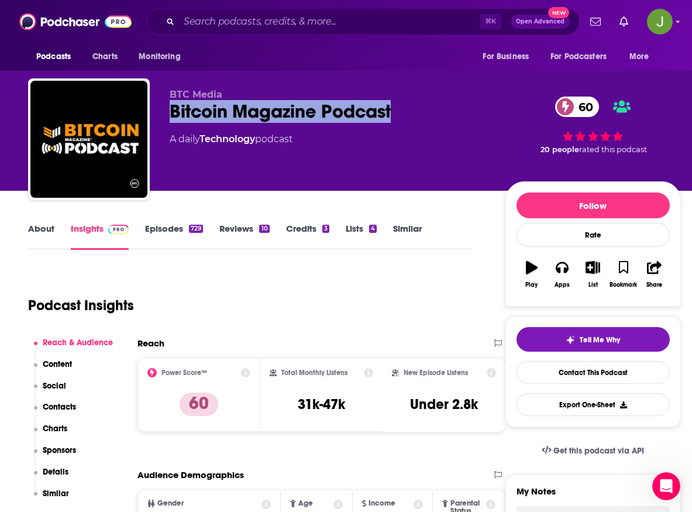
drag, startPoint x: 168, startPoint y: 112, endPoint x: 436, endPoint y: 125, distance: 268.2
click at [436, 125] on div "BTC Media Bitcoin Magazine Podcast 60 A daily Technology podcast 60 20 people r…" at bounding box center [354, 141] width 653 height 126
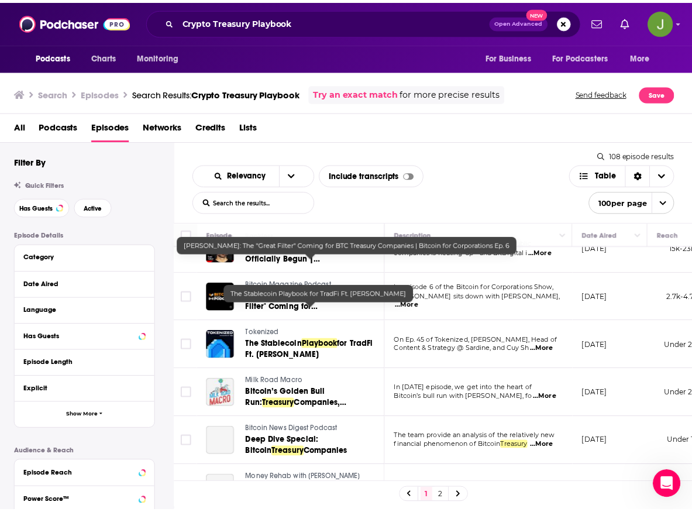
scroll to position [849, 0]
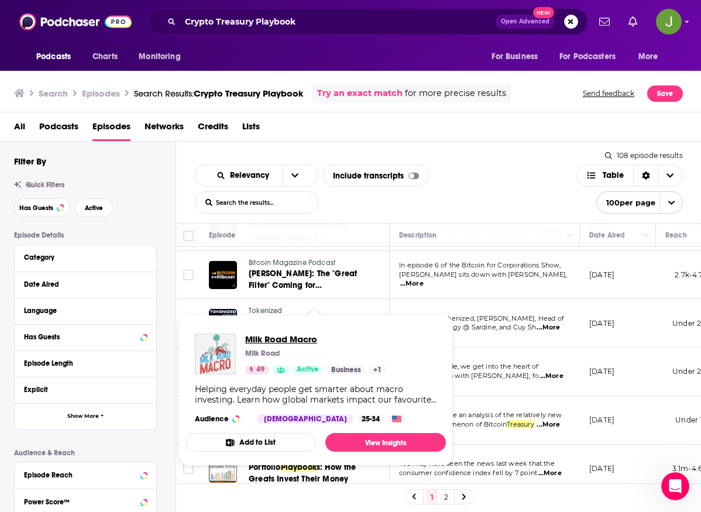
click at [274, 334] on span "Milk Road Macro" at bounding box center [315, 338] width 141 height 11
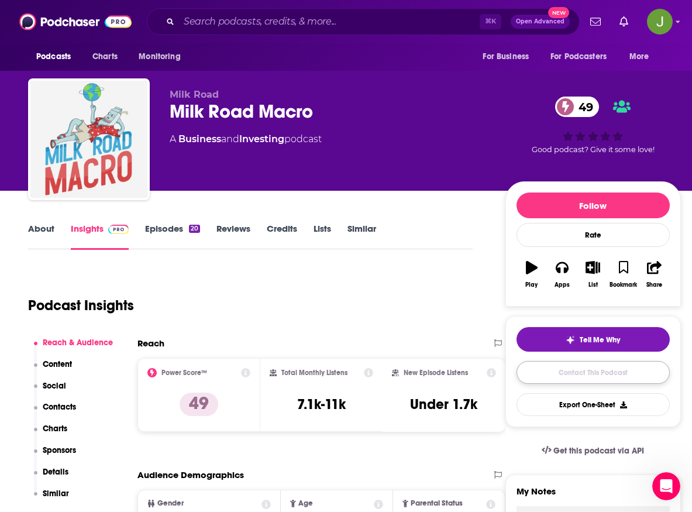
click at [547, 375] on link "Contact This Podcast" at bounding box center [592, 372] width 153 height 23
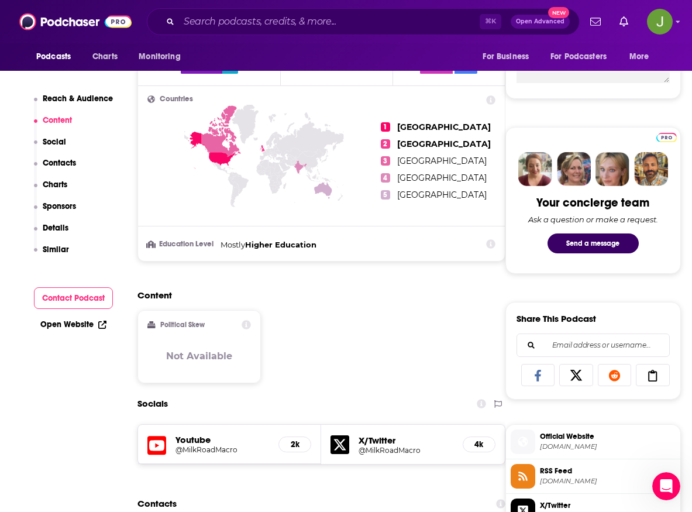
scroll to position [434, 0]
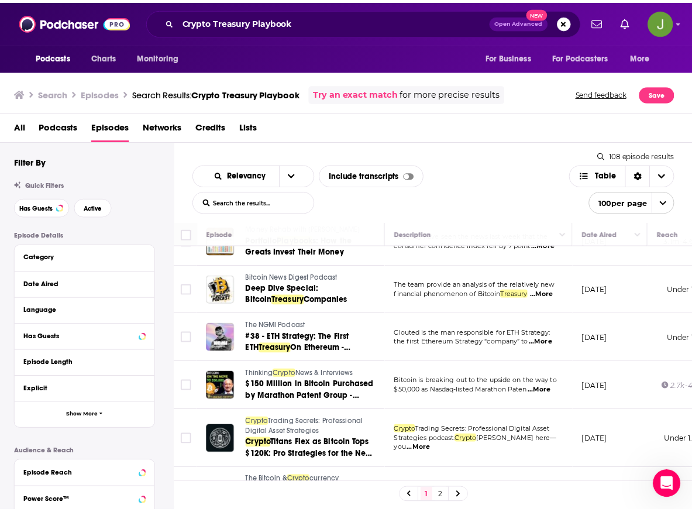
scroll to position [1027, 0]
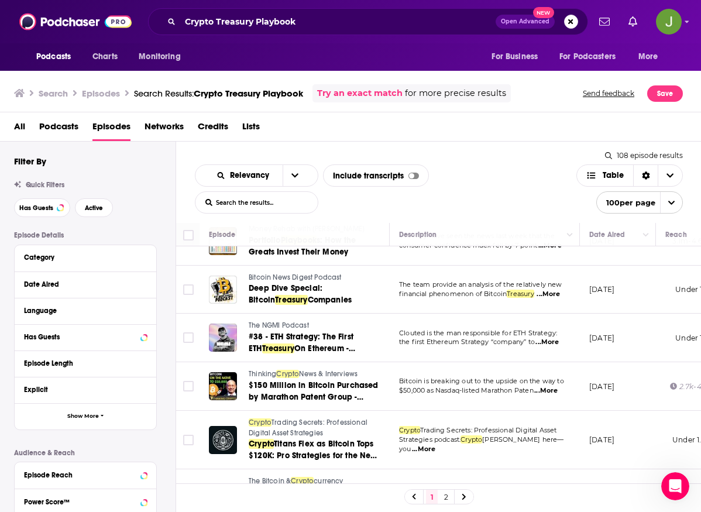
click at [285, 321] on span "The NGMI Podcast" at bounding box center [279, 325] width 60 height 8
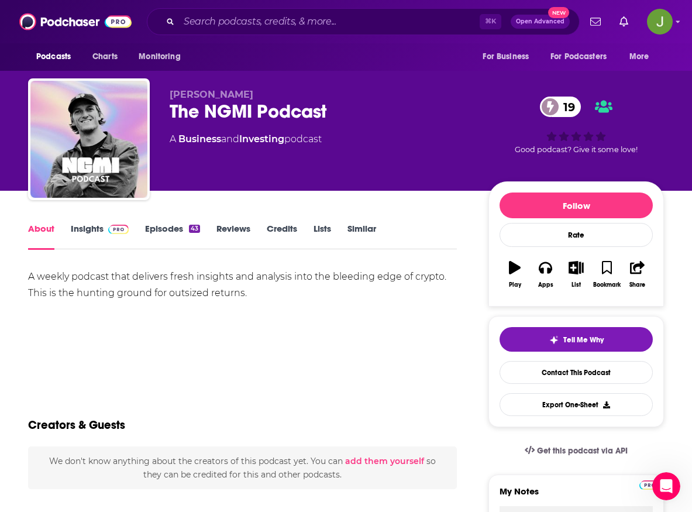
click at [210, 121] on div "The NGMI Podcast 19" at bounding box center [320, 111] width 300 height 23
click at [200, 108] on div "The NGMI Podcast 19" at bounding box center [320, 111] width 300 height 23
click at [94, 232] on link "Insights" at bounding box center [100, 236] width 58 height 27
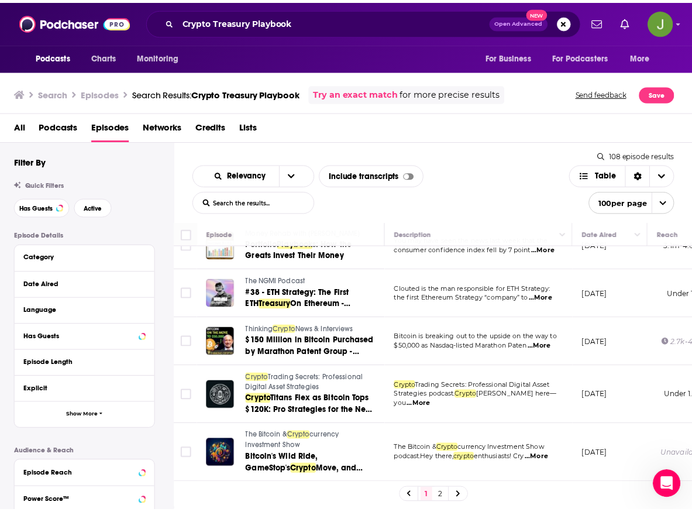
scroll to position [1073, 0]
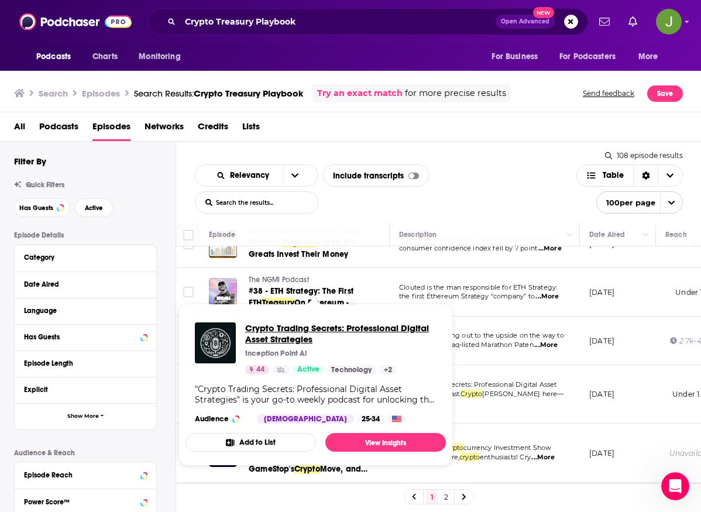
click at [271, 331] on span "Crypto Trading Secrets: Professional Digital Asset Strategies" at bounding box center [340, 333] width 191 height 22
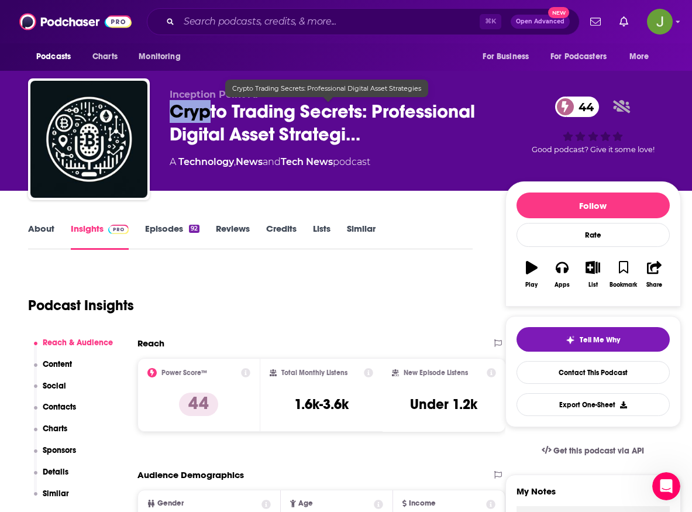
drag, startPoint x: 168, startPoint y: 112, endPoint x: 209, endPoint y: 115, distance: 41.0
click at [209, 115] on div "Inception Point Ai Crypto Trading Secrets: Professional Digital Asset Strategi……" at bounding box center [354, 141] width 653 height 126
click at [175, 119] on span "Crypto Trading Secrets: Professional Digital Asset Strategi…" at bounding box center [328, 123] width 317 height 46
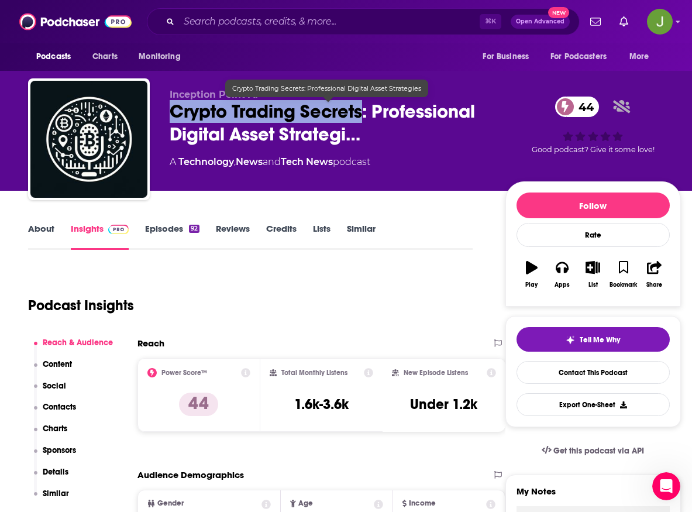
drag, startPoint x: 168, startPoint y: 112, endPoint x: 366, endPoint y: 122, distance: 198.5
click at [366, 122] on div "Inception Point Ai Crypto Trading Secrets: Professional Digital Asset Strategi……" at bounding box center [354, 141] width 653 height 126
copy h2 "Crypto Trading Secrets"
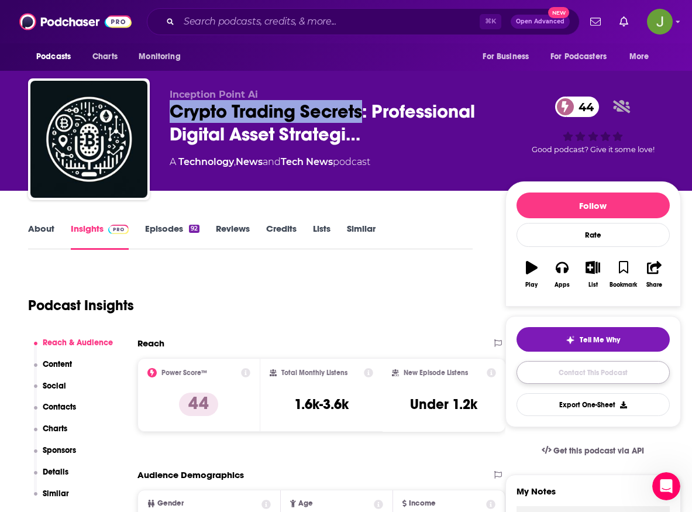
click at [570, 373] on link "Contact This Podcast" at bounding box center [592, 372] width 153 height 23
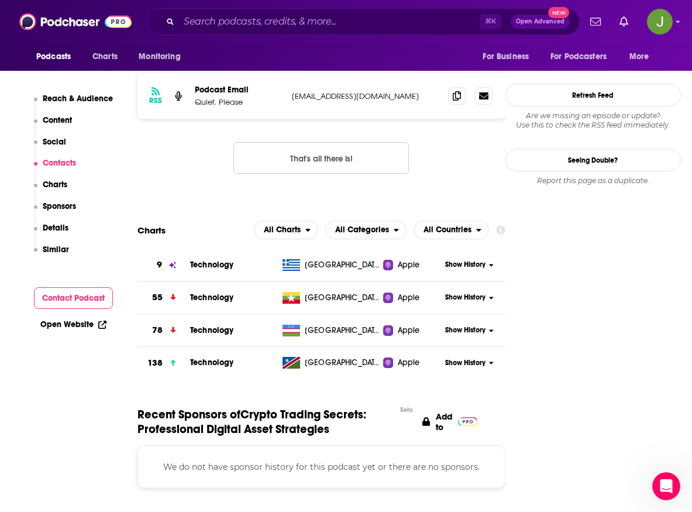
scroll to position [854, 0]
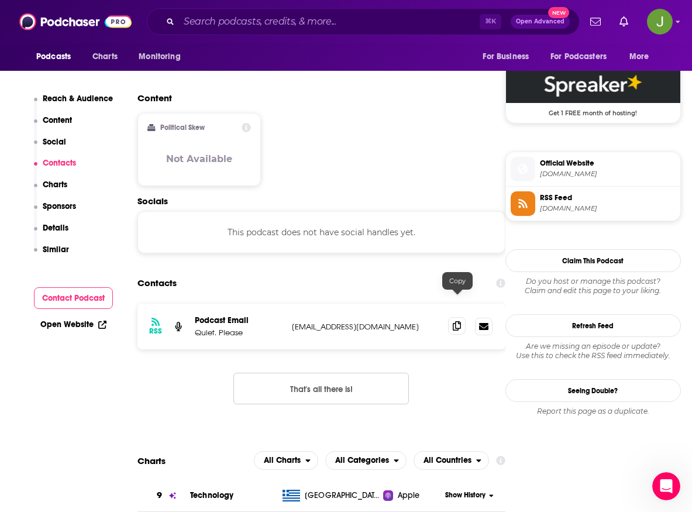
click at [459, 317] on span at bounding box center [457, 326] width 18 height 18
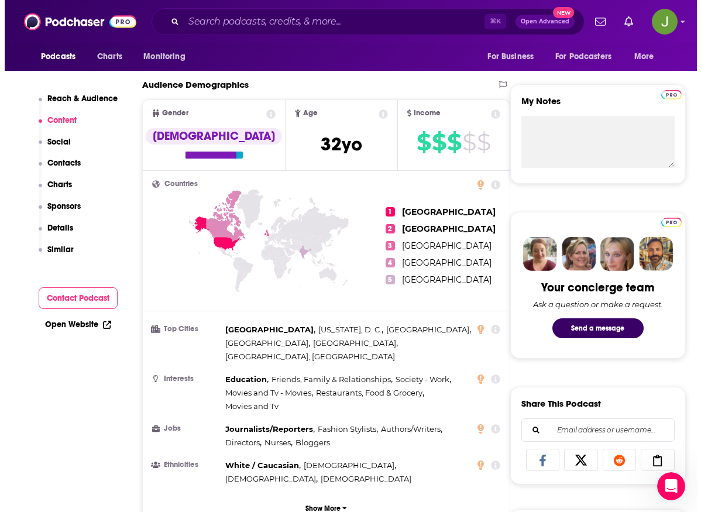
scroll to position [0, 0]
